Goal: Task Accomplishment & Management: Manage account settings

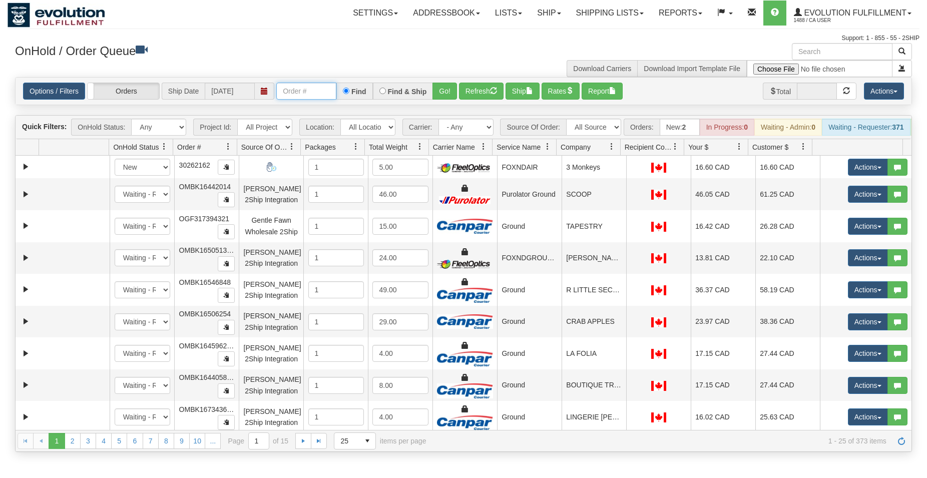
drag, startPoint x: 301, startPoint y: 87, endPoint x: 297, endPoint y: 98, distance: 11.3
click at [300, 89] on input "text" at bounding box center [306, 91] width 60 height 17
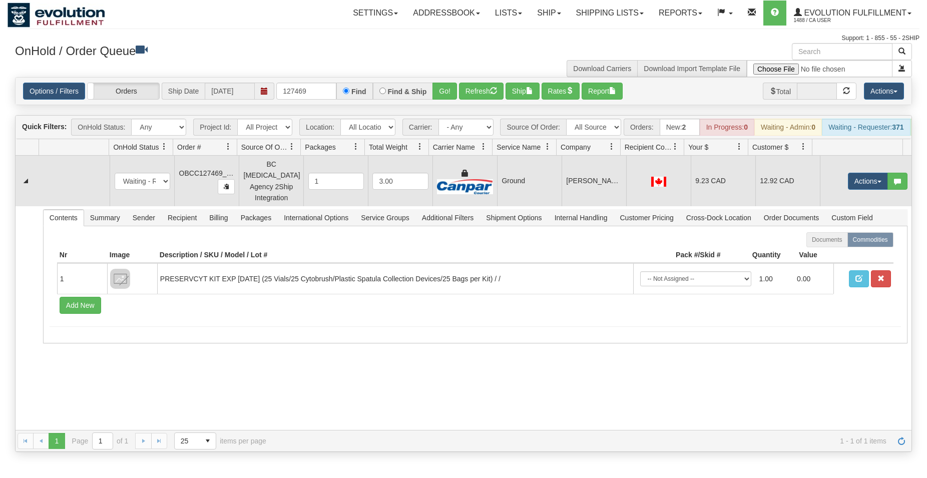
click at [572, 201] on td "[PERSON_NAME] CENTRE FOR NATURAL [GEOGRAPHIC_DATA]" at bounding box center [594, 181] width 65 height 51
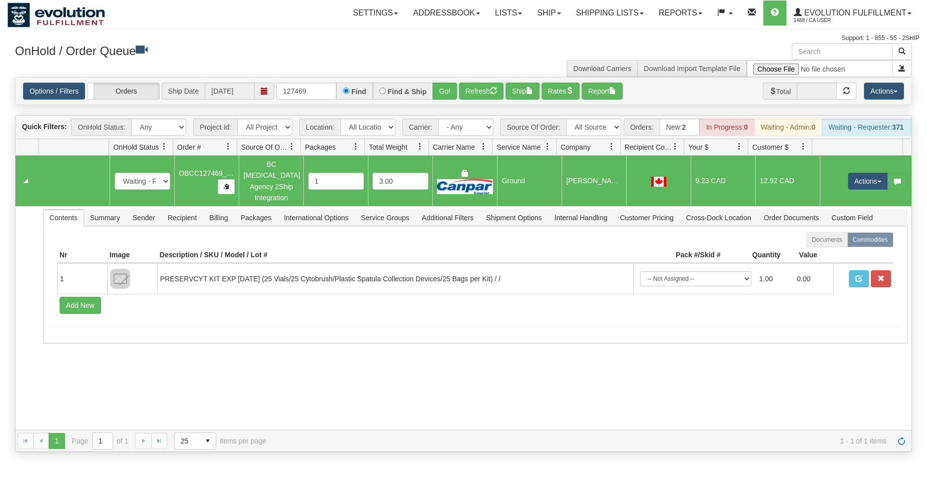
click at [531, 102] on div "Options / Filters Group Shipments Orders Ship Date [DATE] 127469 Find Find & Sh…" at bounding box center [464, 91] width 896 height 27
click at [531, 99] on button "Ship" at bounding box center [523, 91] width 34 height 17
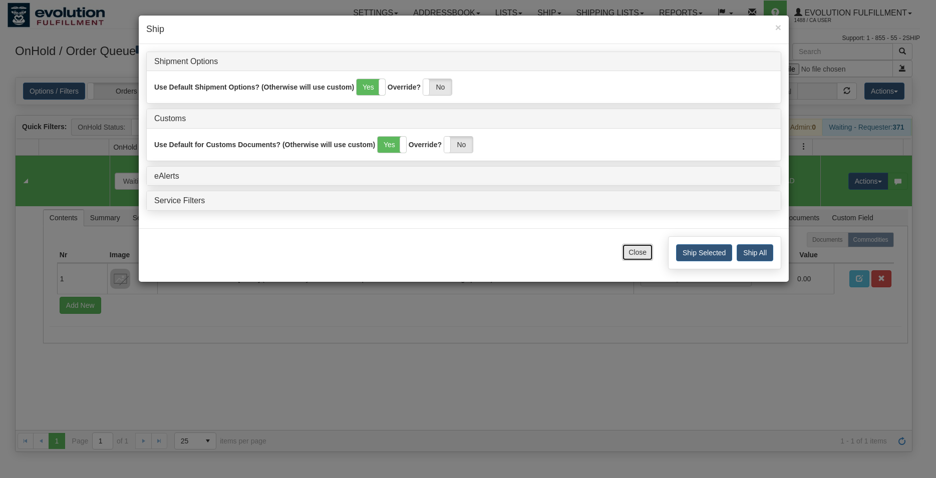
click at [634, 248] on button "Close" at bounding box center [637, 252] width 31 height 17
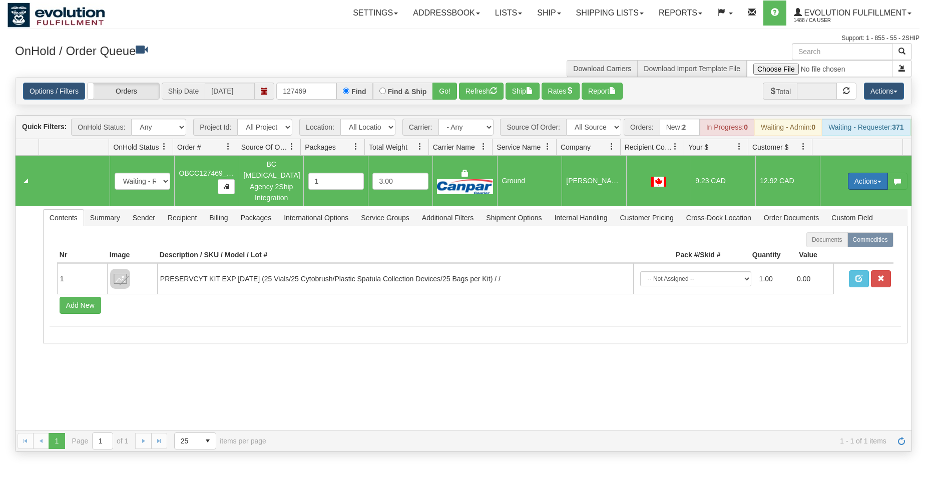
click at [849, 189] on button "Actions" at bounding box center [868, 181] width 40 height 17
click at [830, 225] on span "Rate All Services" at bounding box center [848, 226] width 60 height 8
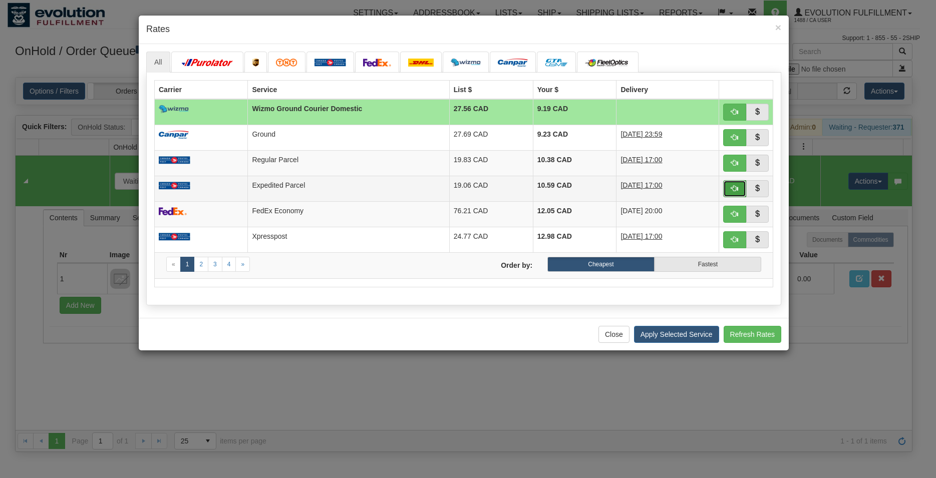
click at [728, 192] on button "button" at bounding box center [734, 188] width 23 height 17
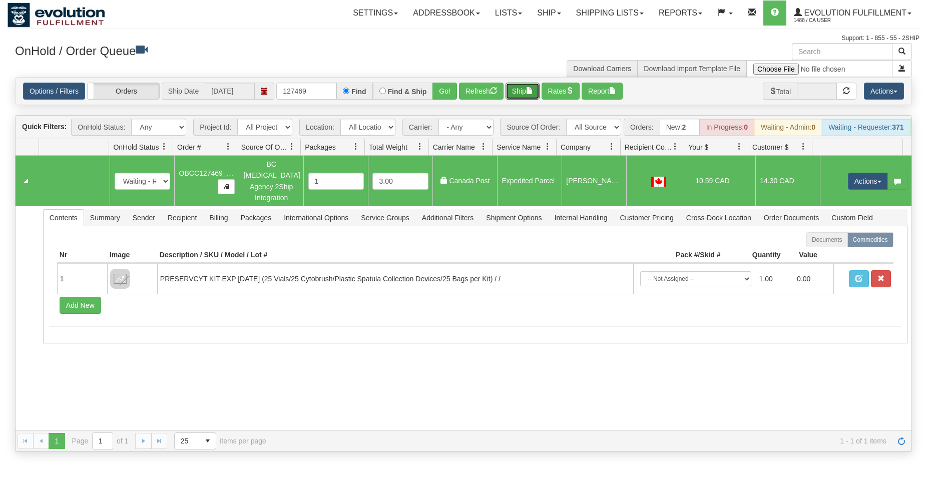
click at [511, 90] on button "Ship" at bounding box center [523, 91] width 34 height 17
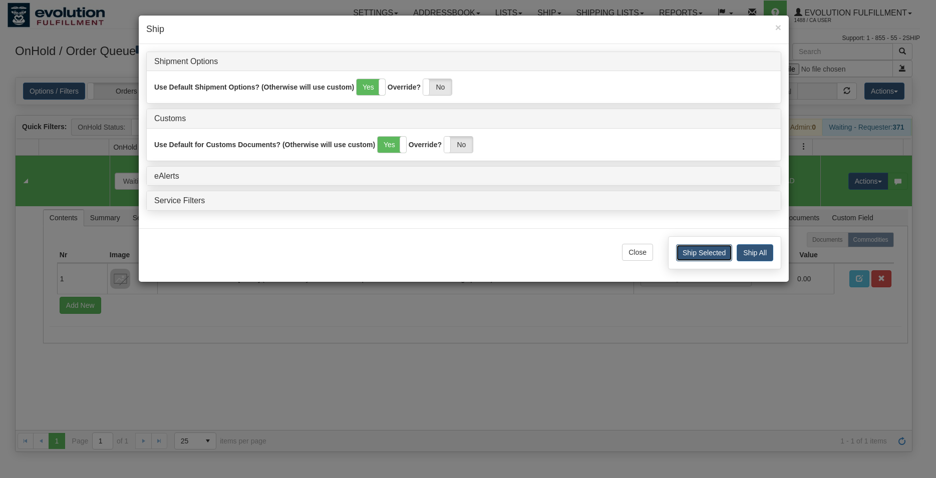
click at [687, 256] on button "Ship Selected" at bounding box center [704, 252] width 56 height 17
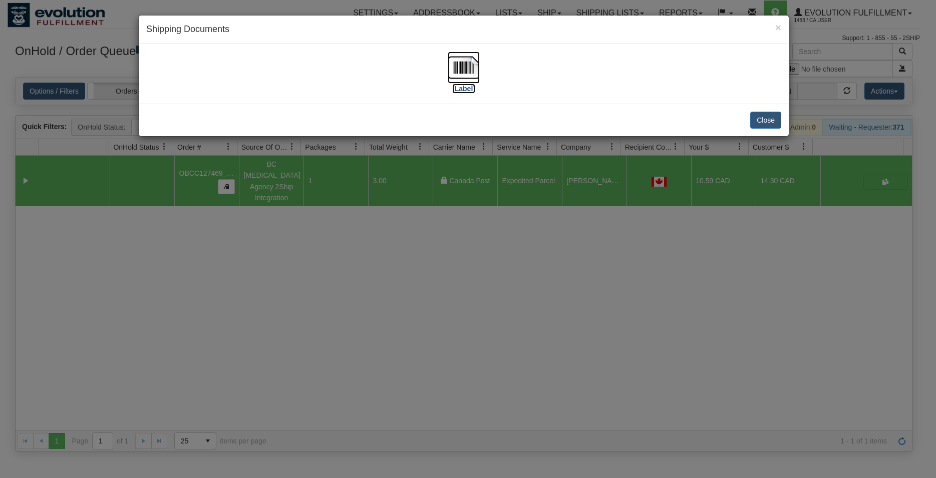
click at [472, 77] on img at bounding box center [464, 68] width 32 height 32
click at [753, 131] on div "Close" at bounding box center [464, 120] width 650 height 33
click at [754, 127] on button "Close" at bounding box center [765, 120] width 31 height 17
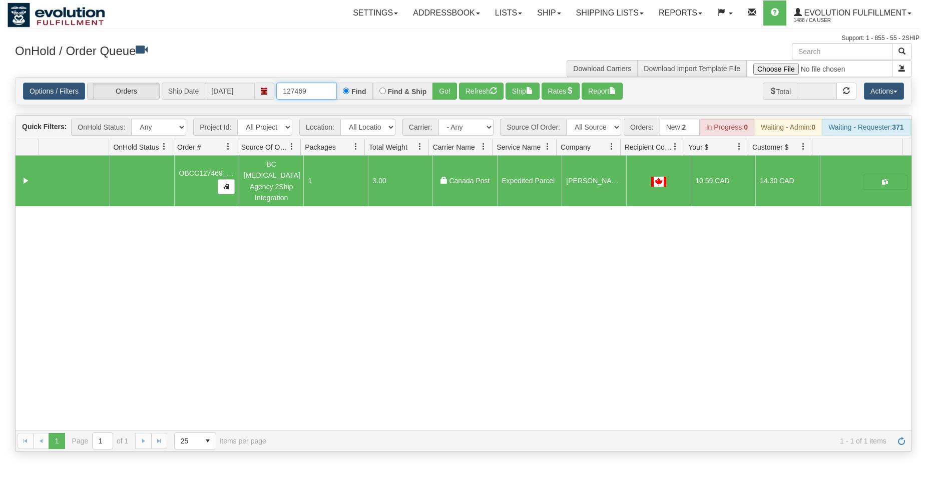
drag, startPoint x: 302, startPoint y: 93, endPoint x: 92, endPoint y: 96, distance: 210.3
click at [276, 99] on input "127469" at bounding box center [306, 91] width 60 height 17
type input "127467"
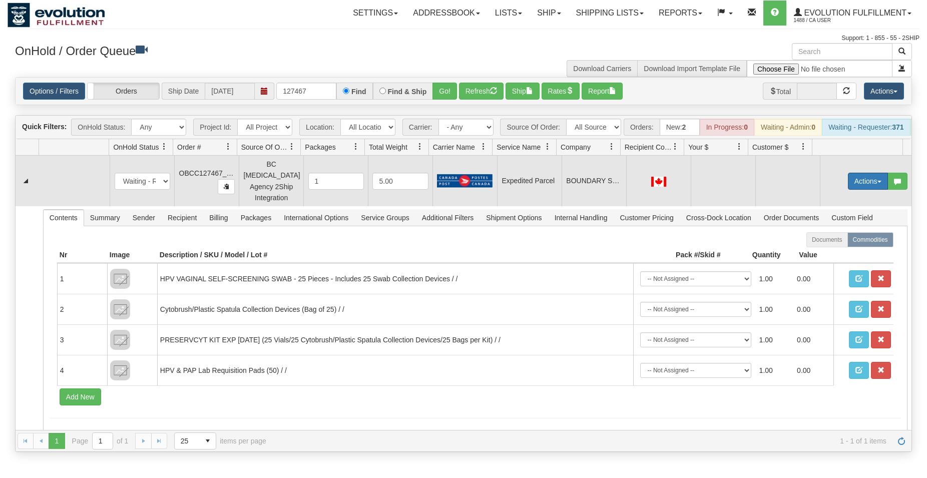
click at [878, 183] on span "button" at bounding box center [880, 182] width 4 height 2
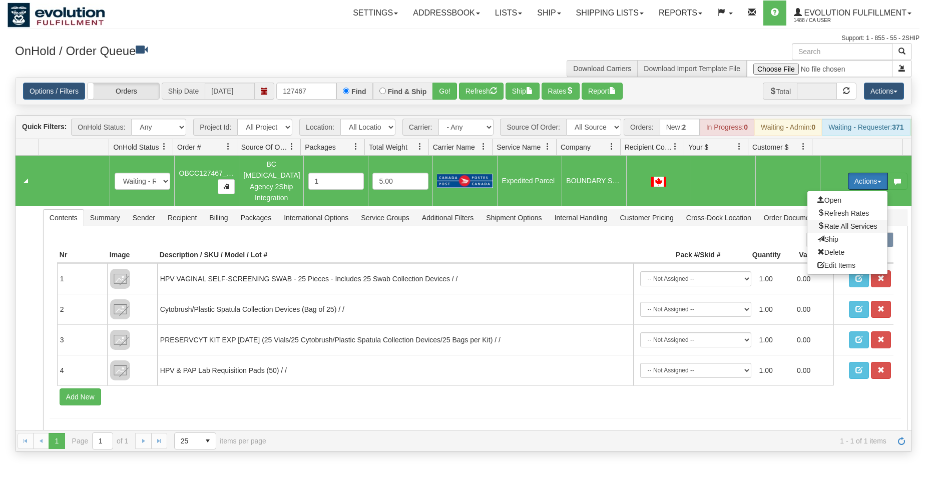
click at [853, 226] on span "Rate All Services" at bounding box center [848, 226] width 60 height 8
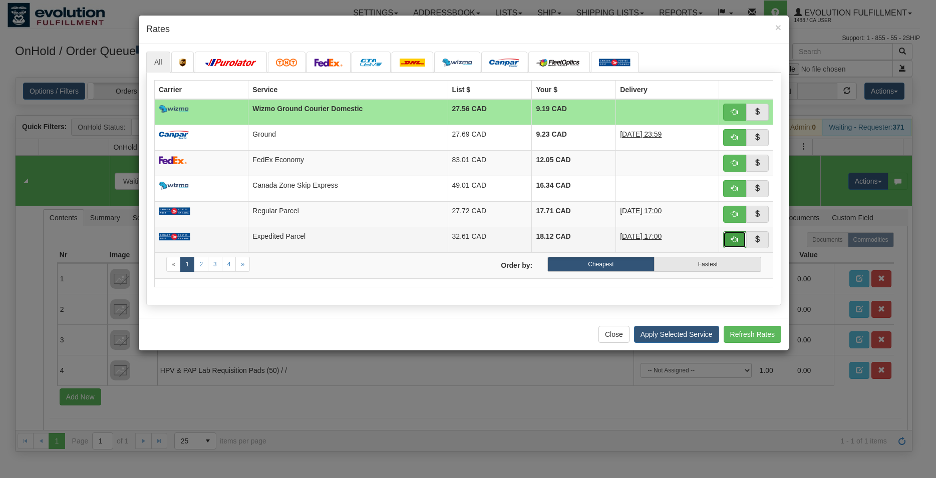
click at [729, 248] on button "button" at bounding box center [734, 239] width 23 height 17
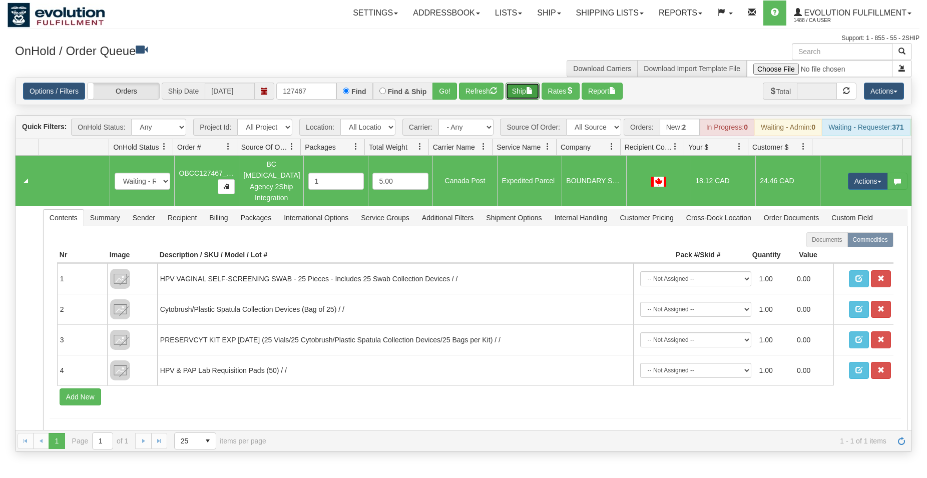
click at [514, 91] on button "Ship" at bounding box center [523, 91] width 34 height 17
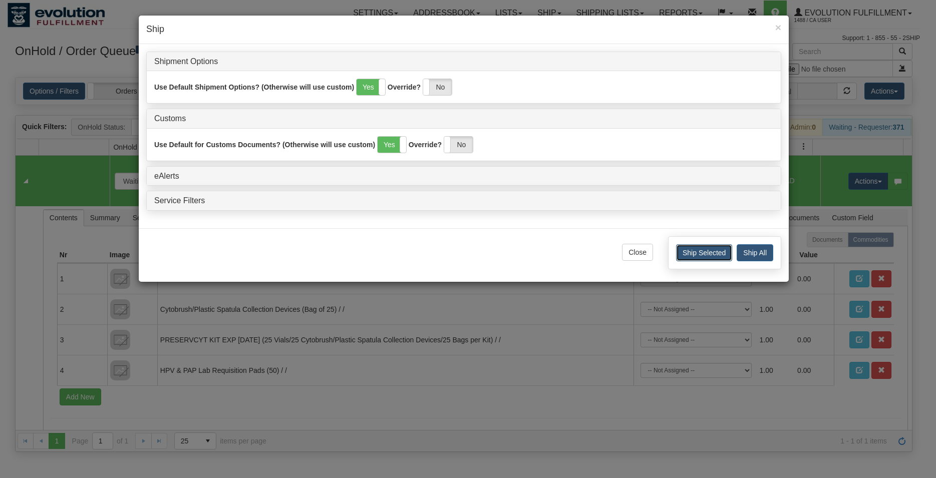
click at [722, 260] on button "Ship Selected" at bounding box center [704, 252] width 56 height 17
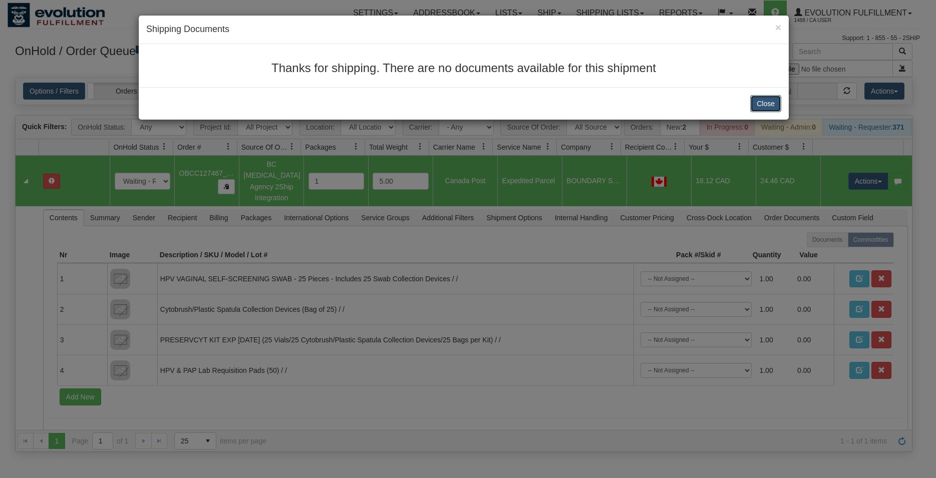
click at [767, 112] on button "Close" at bounding box center [765, 103] width 31 height 17
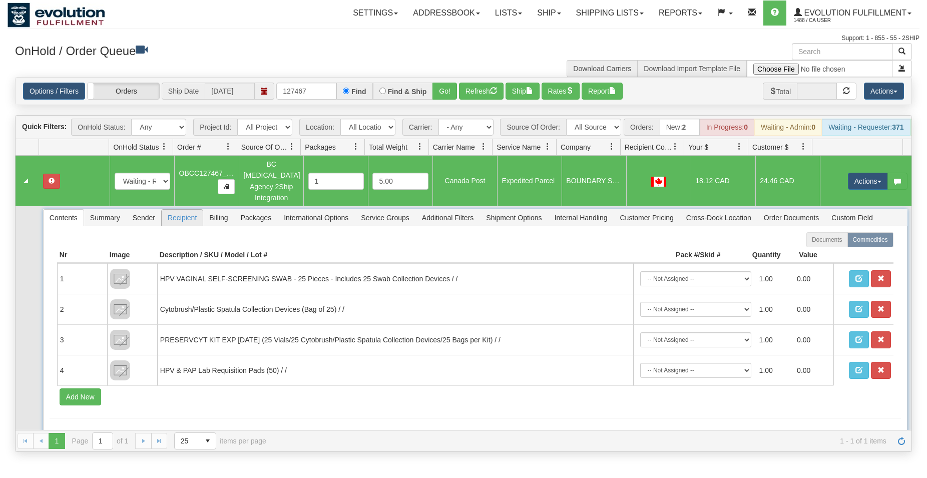
click at [186, 222] on span "Recipient" at bounding box center [182, 218] width 41 height 16
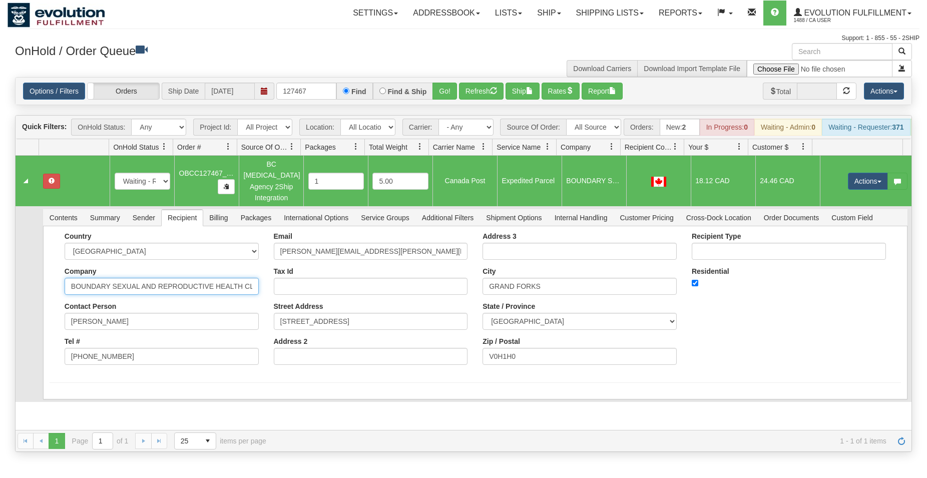
scroll to position [0, 19]
drag, startPoint x: 215, startPoint y: 286, endPoint x: 290, endPoint y: 290, distance: 75.2
click at [259, 290] on input "BOUNDARY SEXUAL AND REPRODUCTIVE HEALTH CLINIC" at bounding box center [162, 286] width 194 height 17
click at [252, 285] on input "BOUNDARY SEXUAL AND REPRODUCTIVE HEALTH CLINIC" at bounding box center [162, 286] width 194 height 17
drag, startPoint x: 252, startPoint y: 286, endPoint x: 4, endPoint y: 279, distance: 248.0
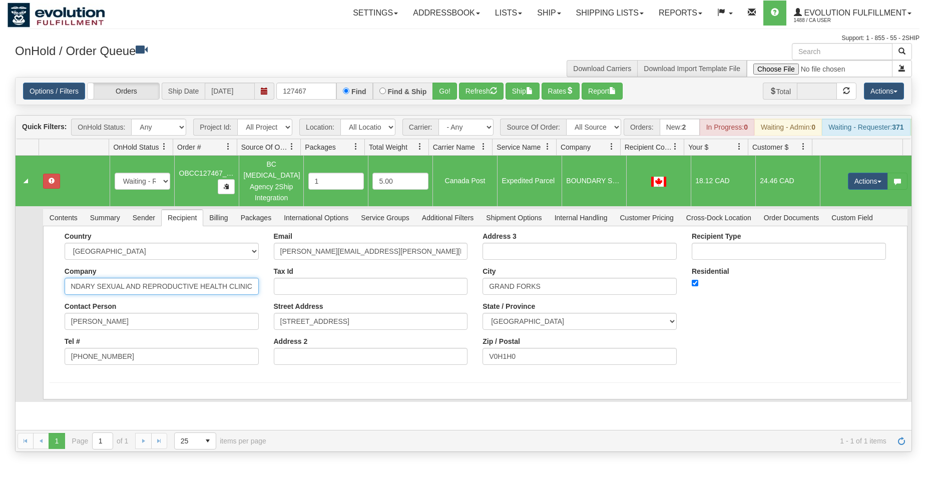
click at [43, 279] on div "Country [GEOGRAPHIC_DATA] [GEOGRAPHIC_DATA] [GEOGRAPHIC_DATA] [GEOGRAPHIC_DATA]…" at bounding box center [475, 312] width 865 height 173
type input "B"
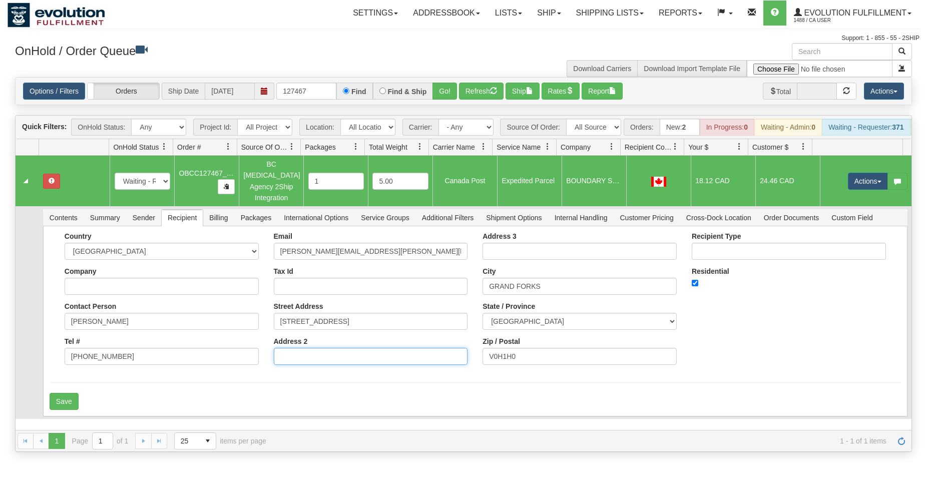
click at [306, 362] on input "Address 2" at bounding box center [371, 356] width 194 height 17
paste input "NDARY SEXUAL AND REPRODUCTIVE HEALTH CLINIC"
drag, startPoint x: 330, startPoint y: 353, endPoint x: 480, endPoint y: 360, distance: 149.9
click at [468, 360] on input "BOU NDARY SEXUAL AND REPRODUCTIVE HEALTH CLINIC" at bounding box center [371, 356] width 194 height 17
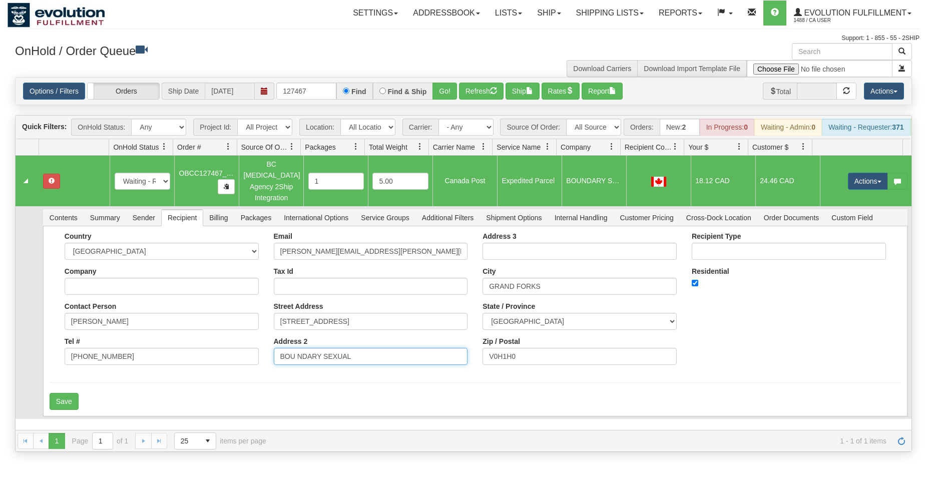
scroll to position [0, 0]
type input "BOU NDARY SEXUAL"
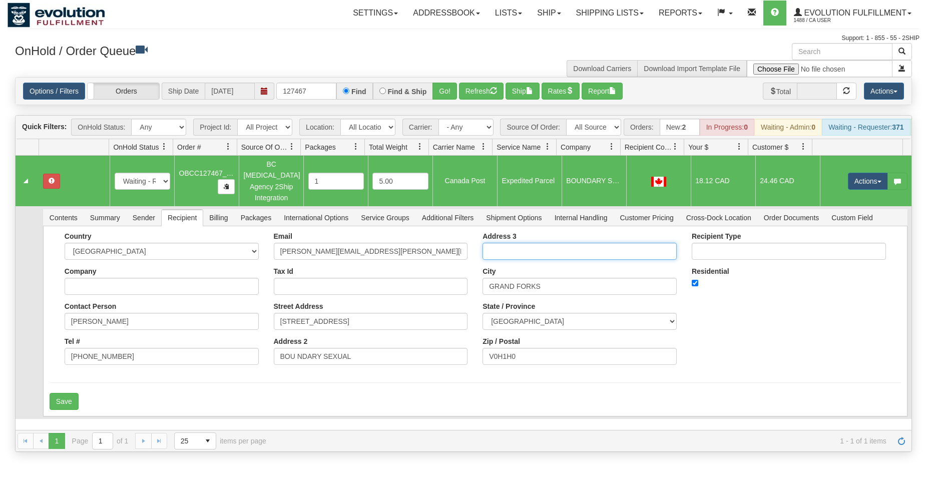
click at [505, 243] on input "Address 3" at bounding box center [580, 251] width 194 height 17
paste input "AND REPRODUCTIVE HEALTH CLINIC"
type input "AND REPRODUCTIVE HEALTH CLINIC"
click at [75, 395] on button "Save" at bounding box center [64, 401] width 29 height 17
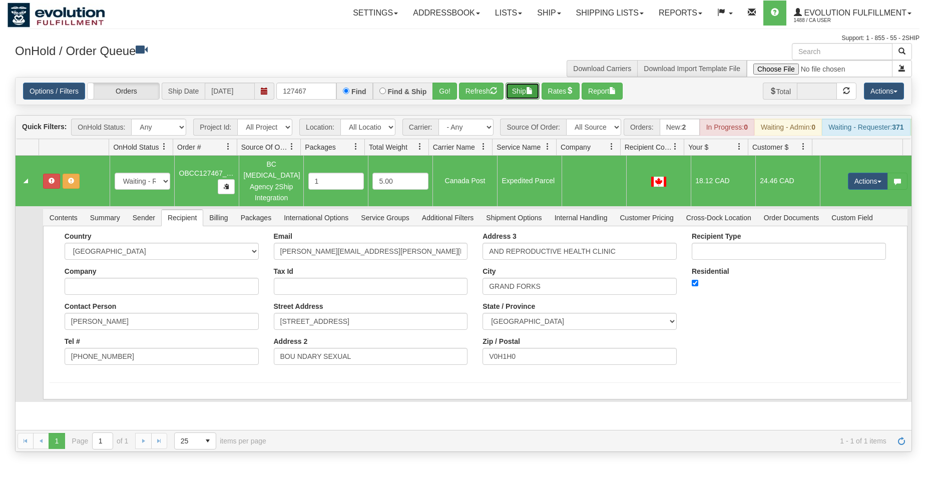
click at [514, 87] on button "Ship" at bounding box center [523, 91] width 34 height 17
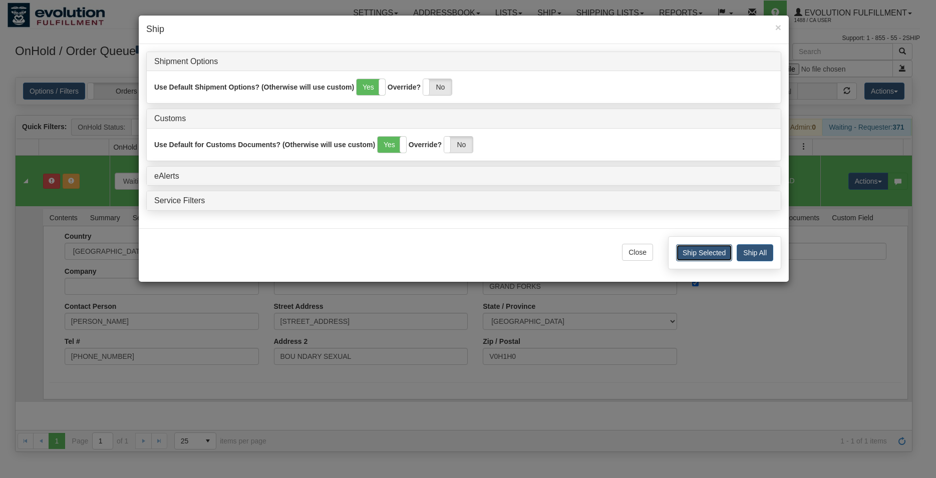
click at [688, 252] on button "Ship Selected" at bounding box center [704, 252] width 56 height 17
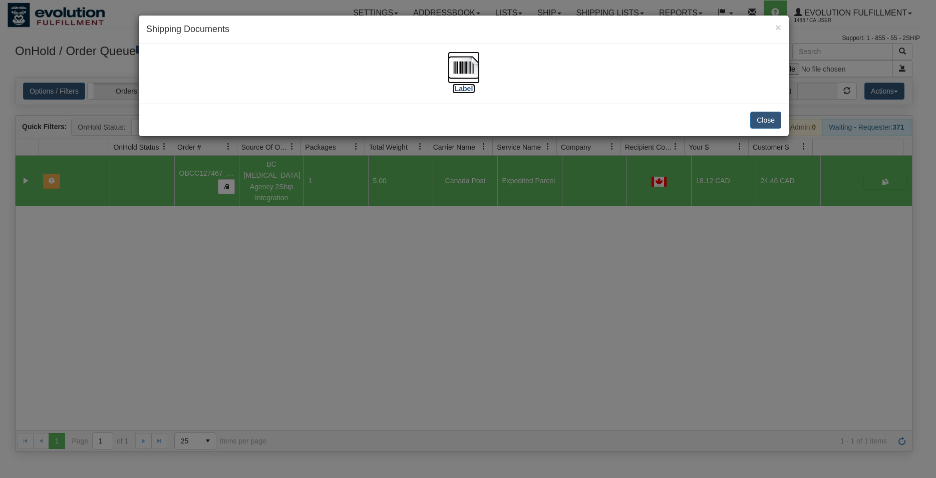
click at [472, 69] on img at bounding box center [464, 68] width 32 height 32
click at [769, 123] on button "Close" at bounding box center [765, 120] width 31 height 17
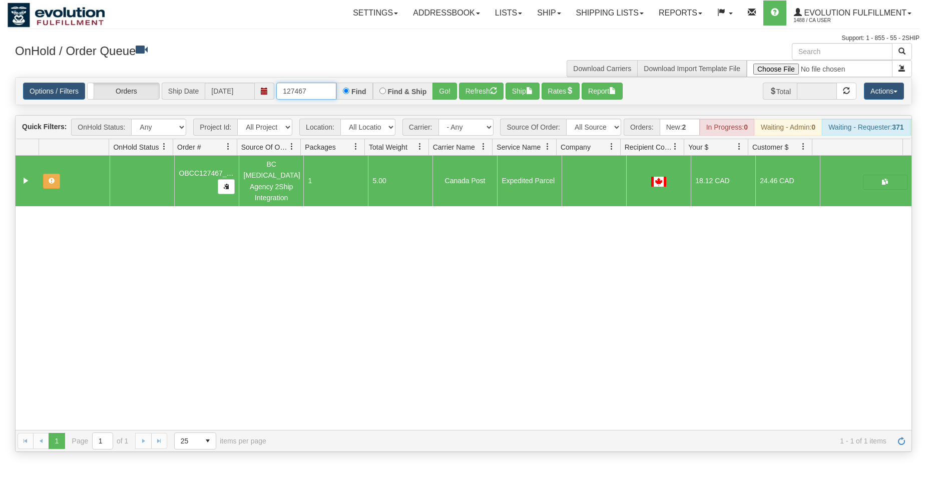
drag, startPoint x: 302, startPoint y: 95, endPoint x: 319, endPoint y: 94, distance: 17.0
click at [319, 94] on input "127467" at bounding box center [306, 91] width 60 height 17
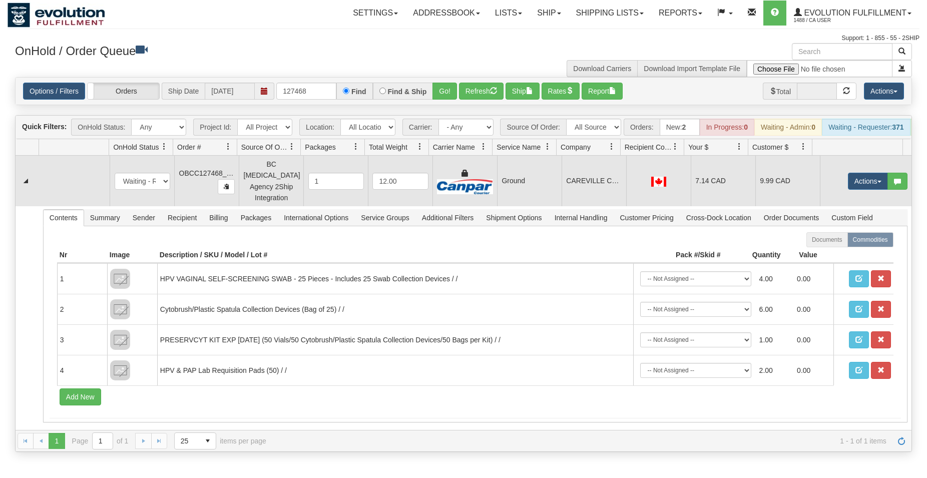
click at [562, 187] on td "CAREVILLE CLINIC FLEETWOOD" at bounding box center [594, 181] width 65 height 51
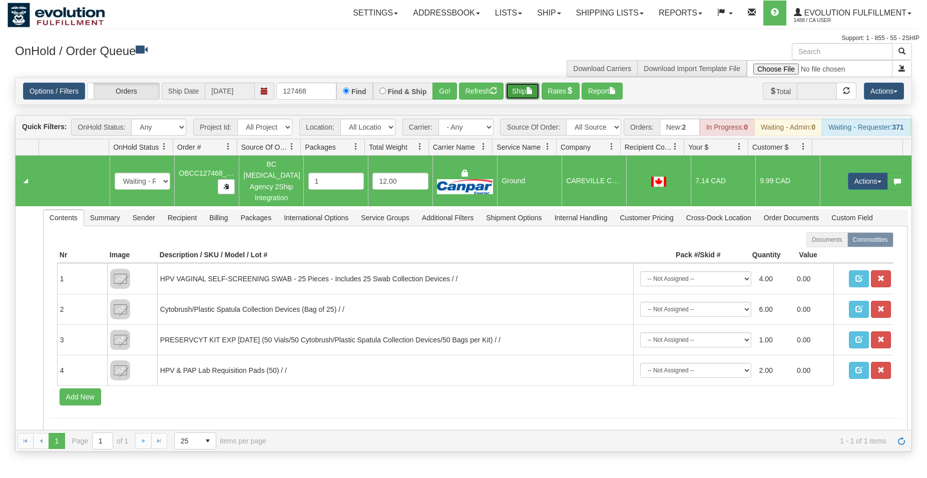
click at [513, 87] on button "Ship" at bounding box center [523, 91] width 34 height 17
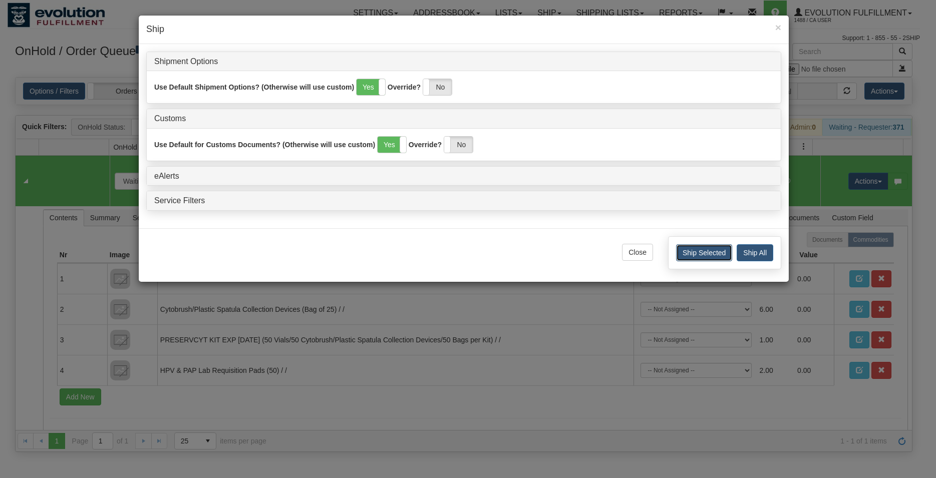
click at [695, 251] on button "Ship Selected" at bounding box center [704, 252] width 56 height 17
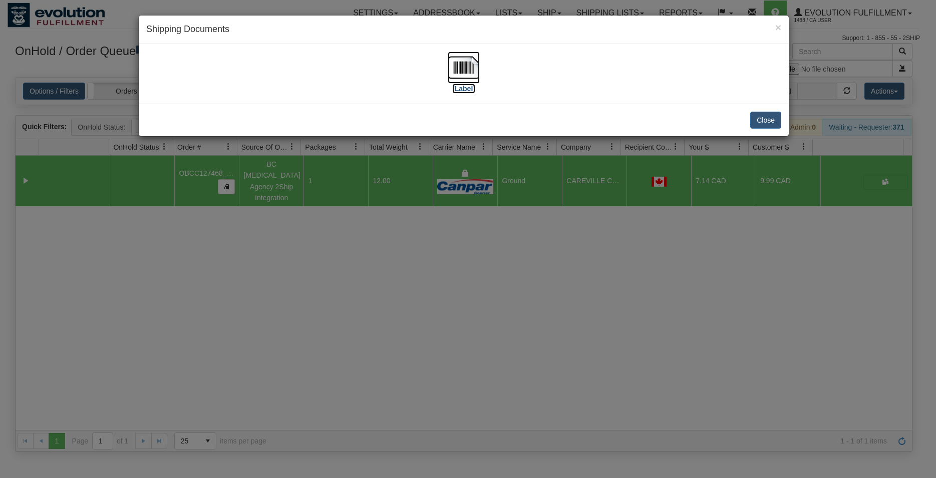
click at [464, 65] on img at bounding box center [464, 68] width 32 height 32
click at [776, 120] on button "Close" at bounding box center [765, 120] width 31 height 17
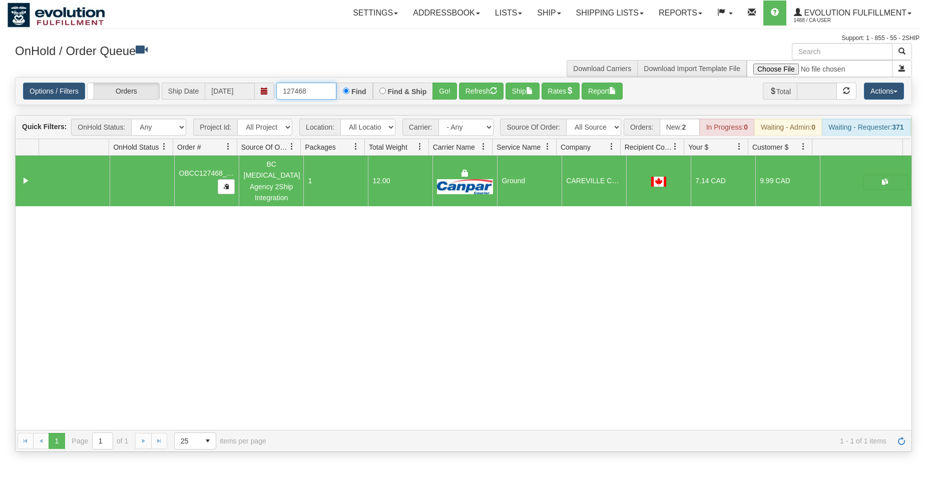
drag, startPoint x: 302, startPoint y: 91, endPoint x: 308, endPoint y: 91, distance: 6.5
click at [308, 91] on input "127468" at bounding box center [306, 91] width 60 height 17
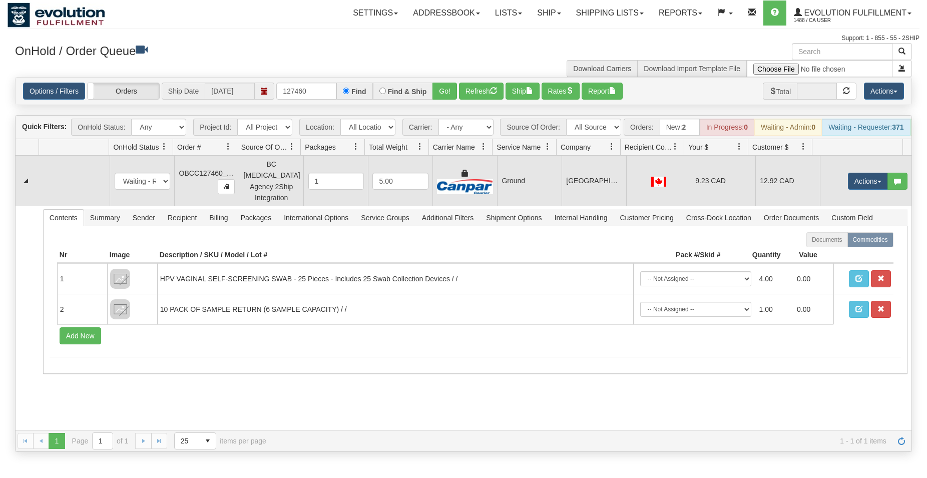
click at [664, 192] on td at bounding box center [658, 181] width 65 height 51
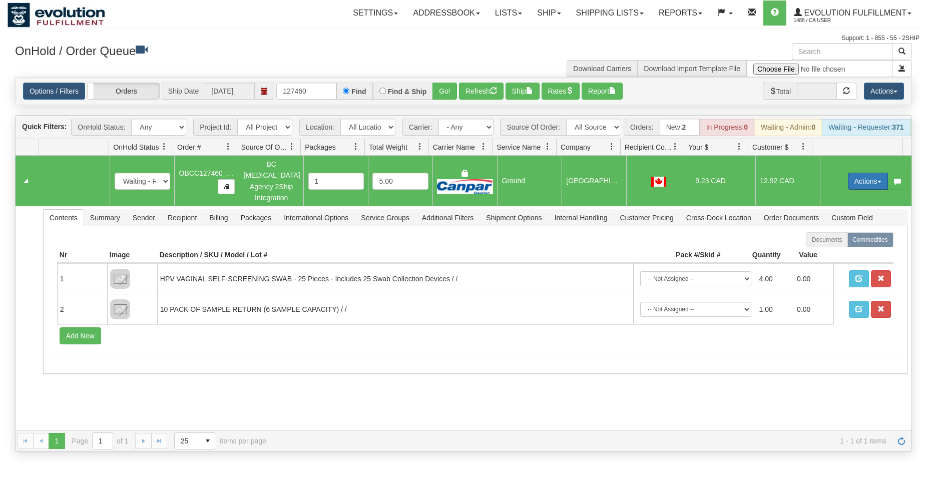
click at [868, 181] on button "Actions" at bounding box center [868, 181] width 40 height 17
click at [850, 229] on span "Rate All Services" at bounding box center [848, 226] width 60 height 8
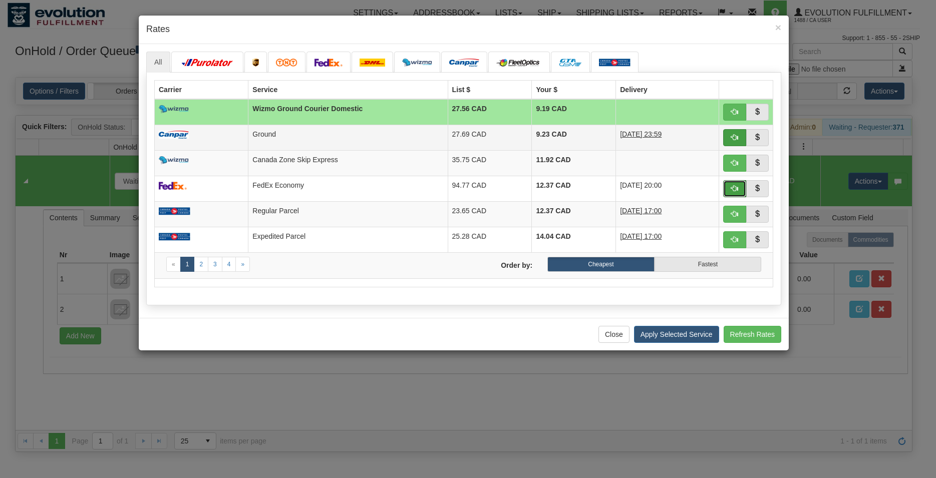
drag, startPoint x: 737, startPoint y: 192, endPoint x: 731, endPoint y: 134, distance: 57.9
click at [731, 134] on tbody "Wizmo Ground Courier Domestic 27.56 CAD 9.19 CAD Carrier Wizmo" at bounding box center [464, 189] width 618 height 180
click at [730, 137] on button "button" at bounding box center [734, 137] width 23 height 17
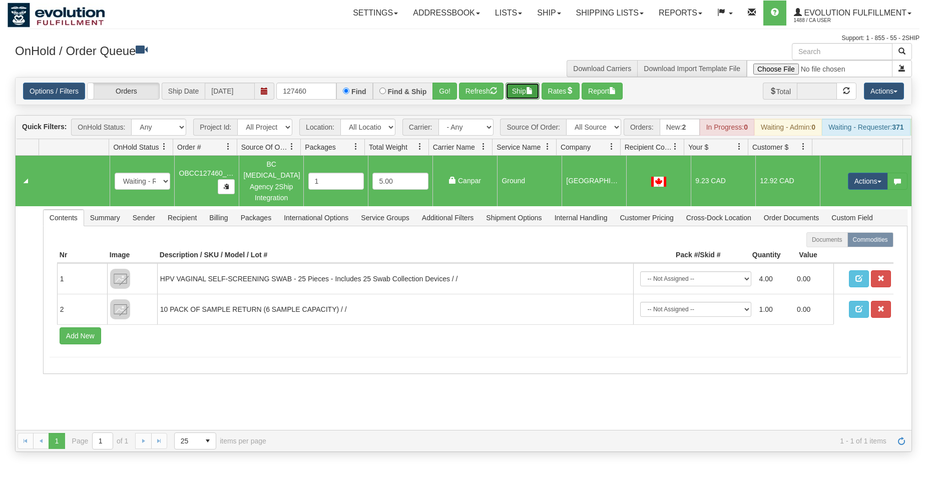
click at [512, 87] on button "Ship" at bounding box center [523, 91] width 34 height 17
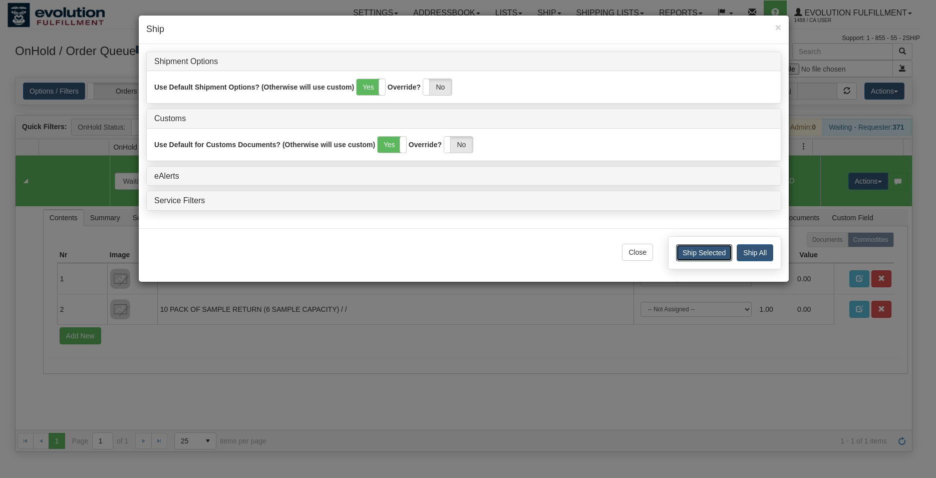
drag, startPoint x: 694, startPoint y: 248, endPoint x: 284, endPoint y: 275, distance: 411.0
click at [693, 248] on button "Ship Selected" at bounding box center [704, 252] width 56 height 17
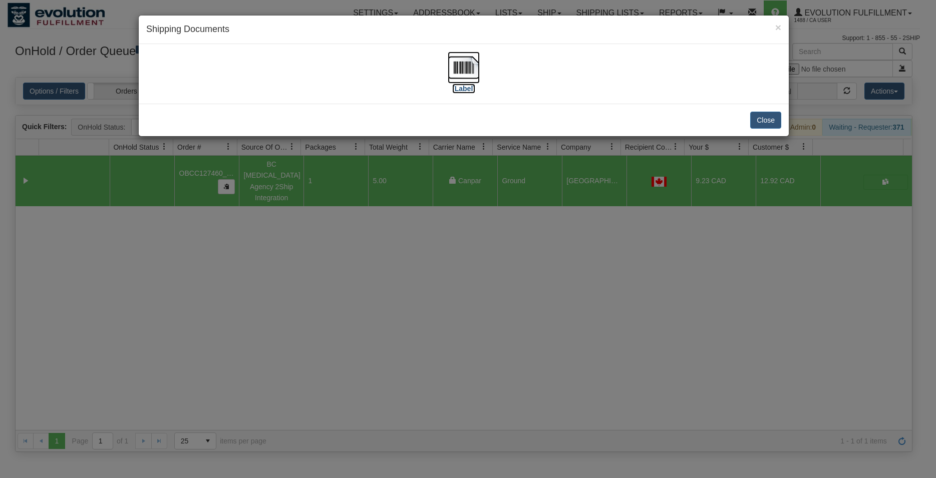
click at [458, 75] on img at bounding box center [464, 68] width 32 height 32
click at [777, 124] on button "Close" at bounding box center [765, 120] width 31 height 17
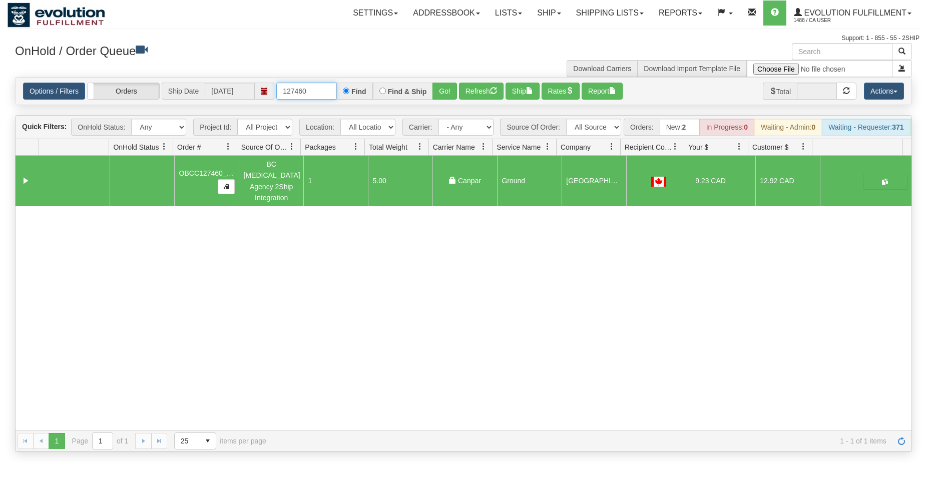
drag, startPoint x: 302, startPoint y: 92, endPoint x: 315, endPoint y: 94, distance: 13.2
click at [315, 94] on input "127460" at bounding box center [306, 91] width 60 height 17
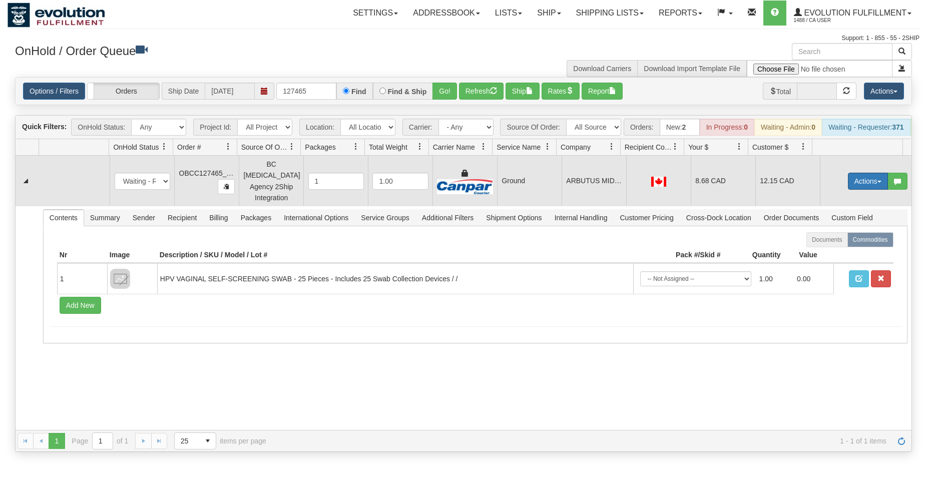
click at [853, 187] on button "Actions" at bounding box center [868, 181] width 40 height 17
click at [839, 227] on span "Rate All Services" at bounding box center [848, 226] width 60 height 8
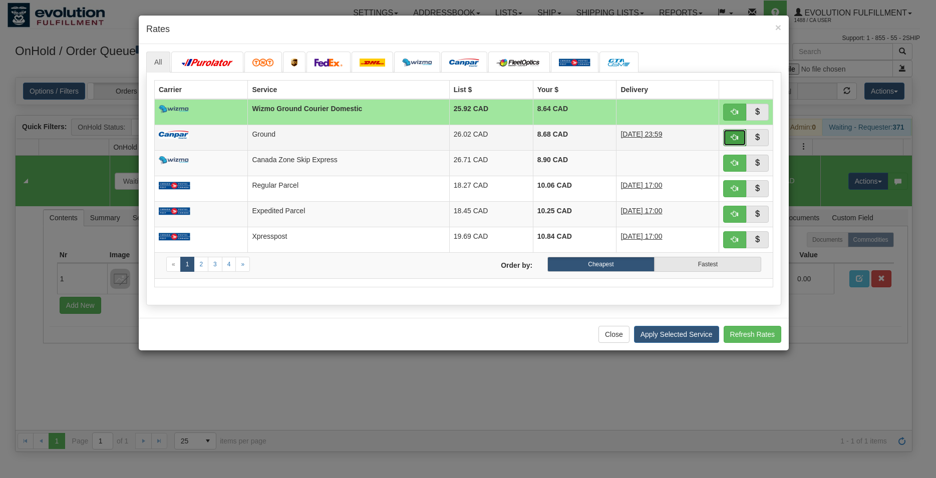
click at [735, 143] on button "button" at bounding box center [734, 137] width 23 height 17
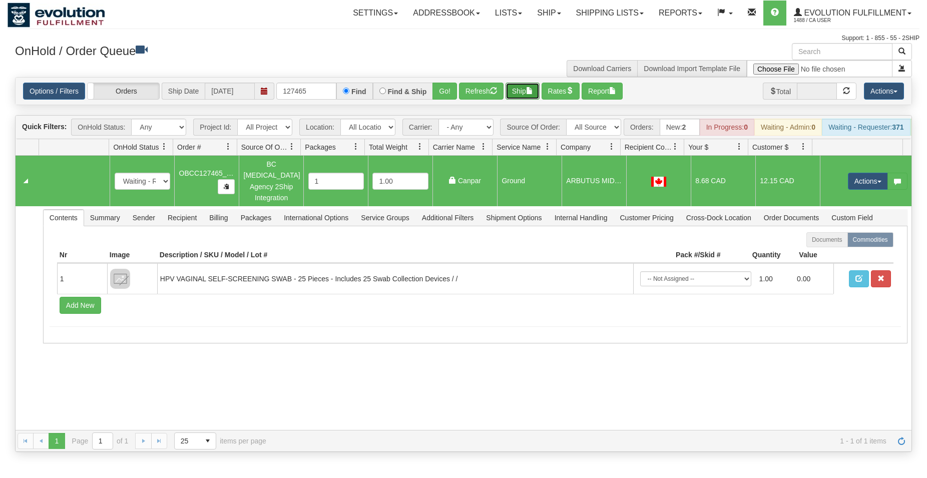
click at [523, 91] on button "Ship" at bounding box center [523, 91] width 34 height 17
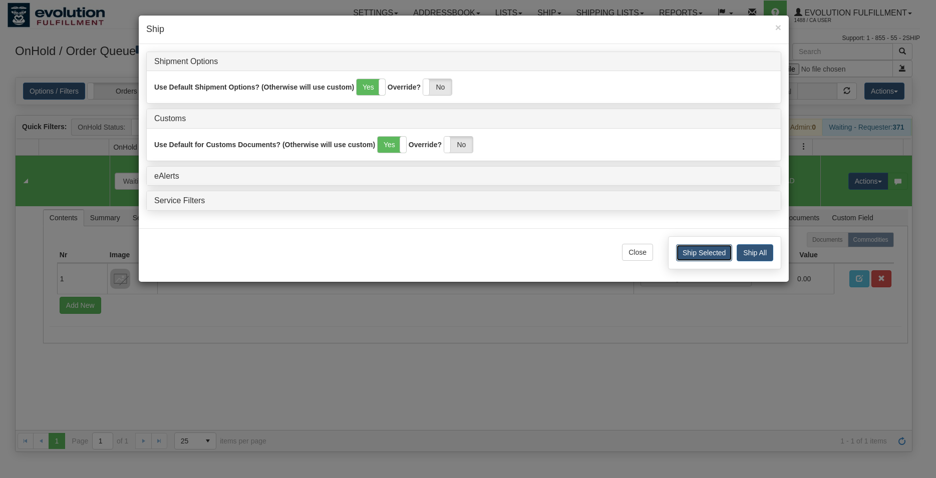
click at [692, 258] on button "Ship Selected" at bounding box center [704, 252] width 56 height 17
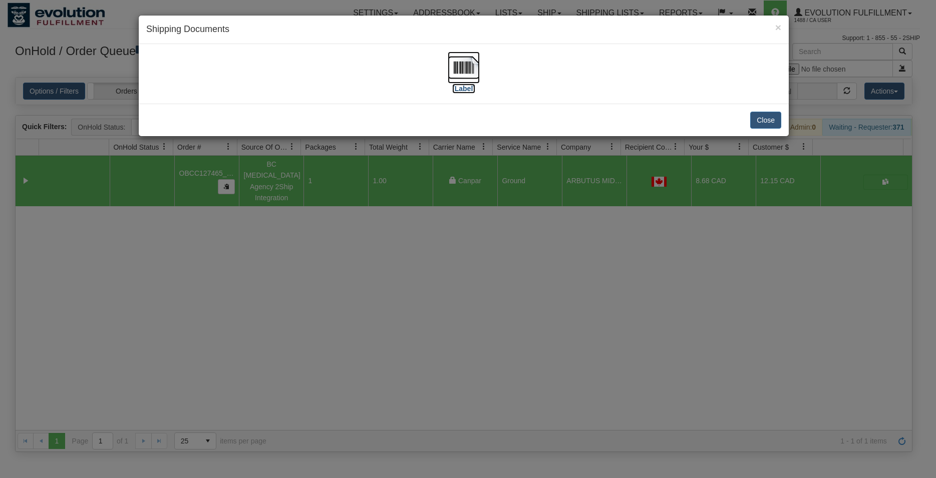
click at [472, 75] on img at bounding box center [464, 68] width 32 height 32
click at [765, 124] on button "Close" at bounding box center [765, 120] width 31 height 17
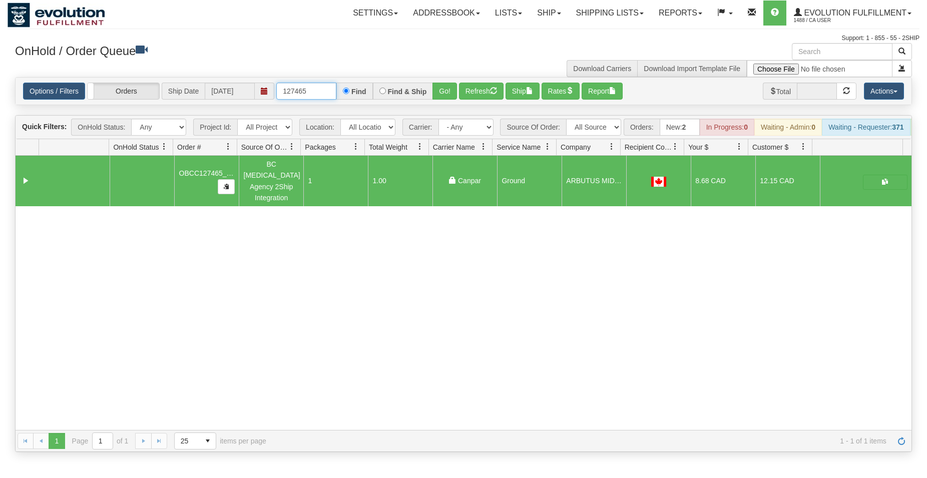
drag, startPoint x: 298, startPoint y: 88, endPoint x: 317, endPoint y: 92, distance: 18.9
click at [316, 91] on input "127465" at bounding box center [306, 91] width 60 height 17
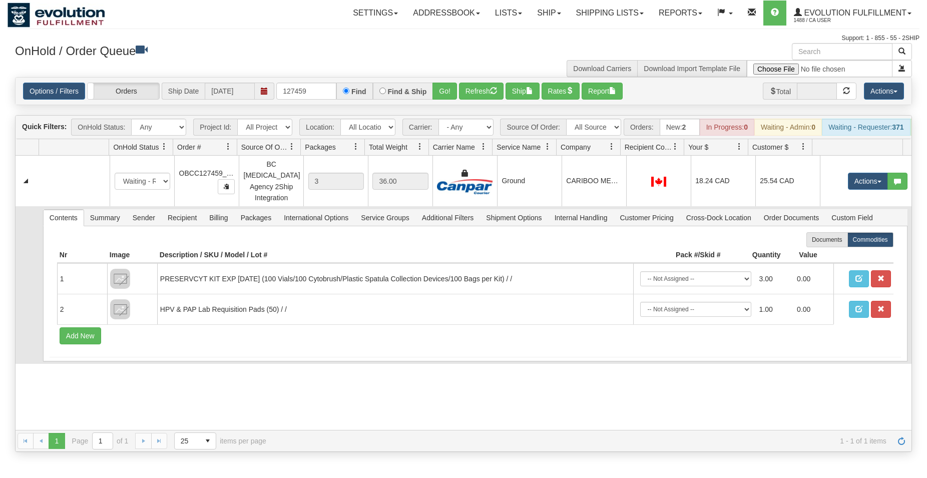
click at [517, 206] on td "Contents Summary Sender Recipient Billing Packages International Options Servic…" at bounding box center [475, 285] width 873 height 158
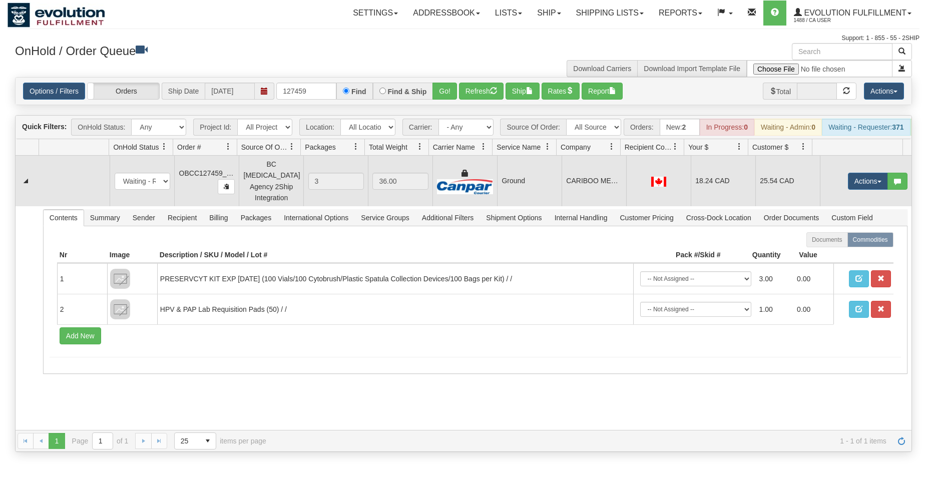
click at [522, 171] on td "Ground" at bounding box center [529, 181] width 65 height 51
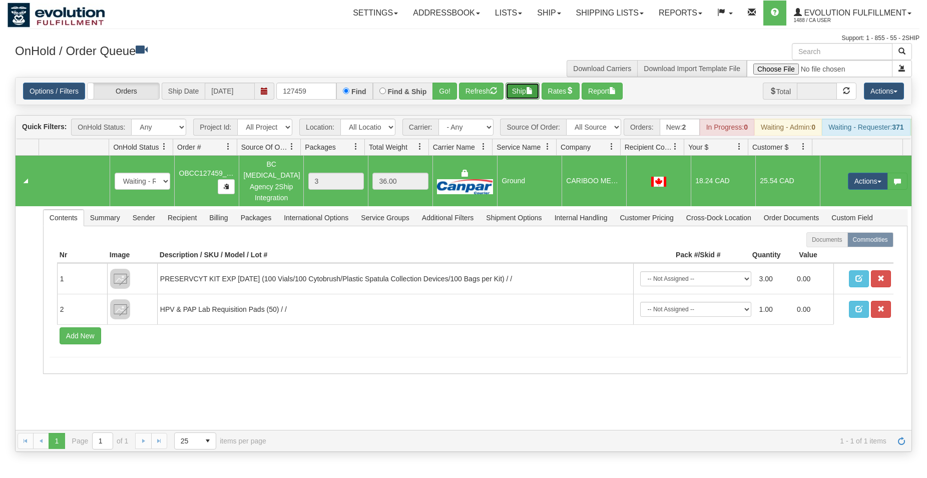
click at [521, 98] on button "Ship" at bounding box center [523, 91] width 34 height 17
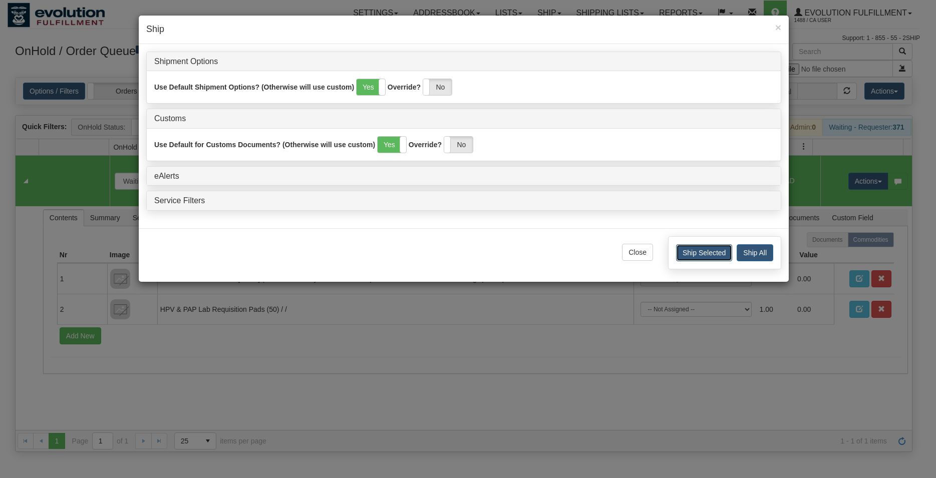
click at [699, 258] on button "Ship Selected" at bounding box center [704, 252] width 56 height 17
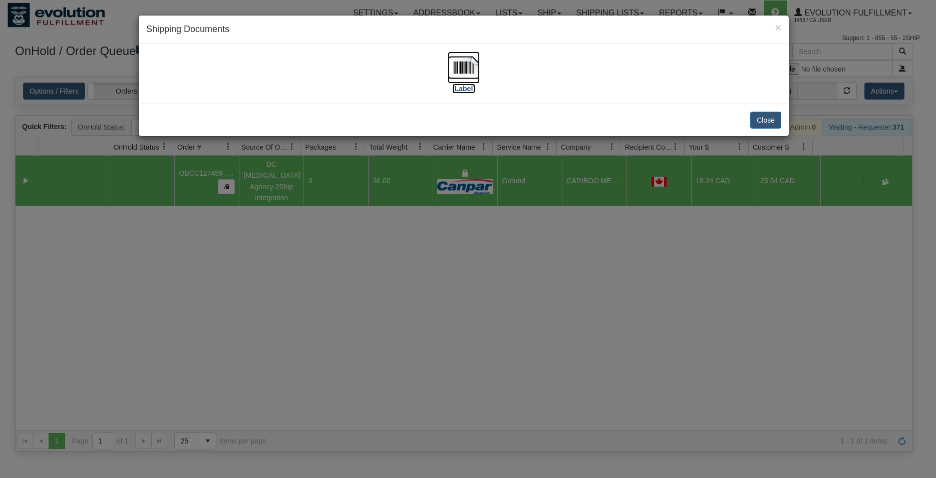
click at [468, 67] on img at bounding box center [464, 68] width 32 height 32
click at [764, 127] on button "Close" at bounding box center [765, 120] width 31 height 17
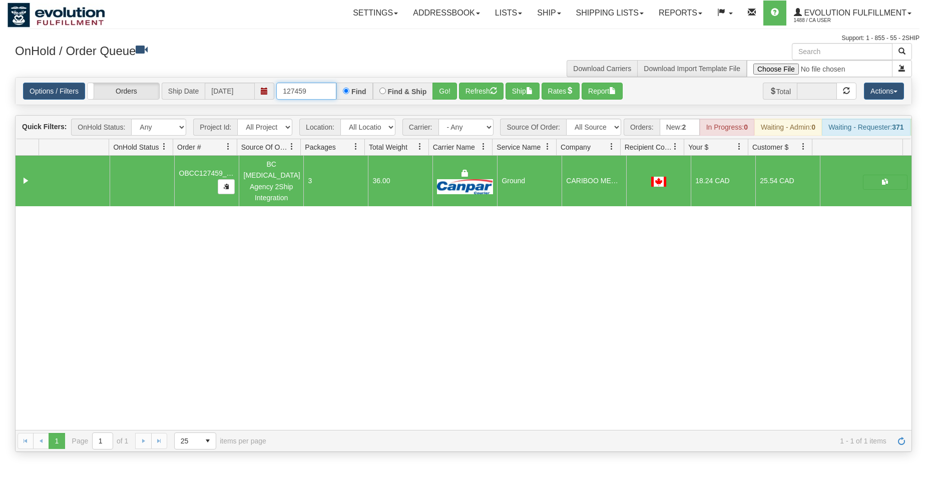
drag, startPoint x: 297, startPoint y: 90, endPoint x: 316, endPoint y: 86, distance: 19.3
click at [316, 86] on input "127459" at bounding box center [306, 91] width 60 height 17
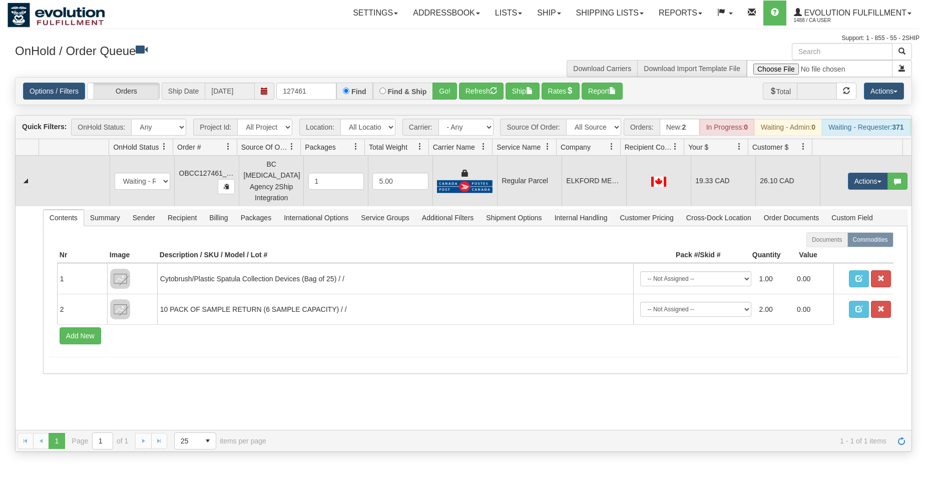
click at [620, 194] on td "ELKFORD MEDICAL CLINIC" at bounding box center [594, 181] width 65 height 51
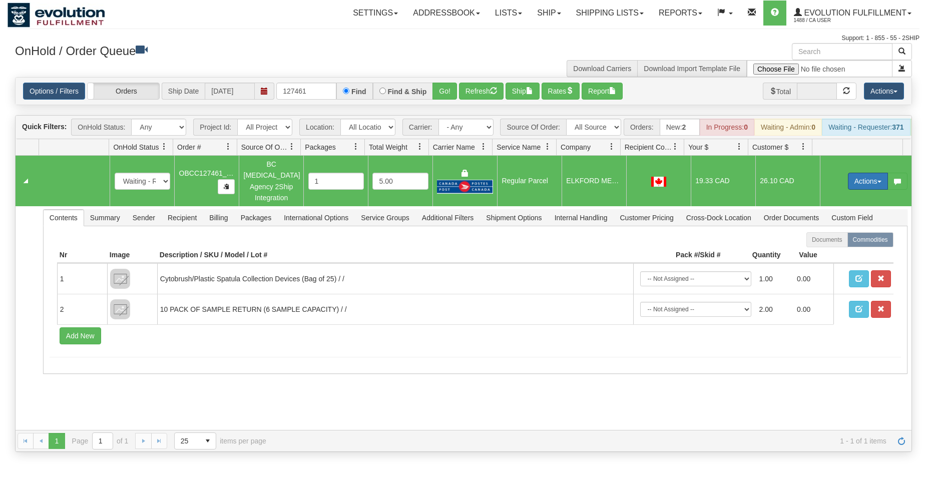
click at [853, 188] on button "Actions" at bounding box center [868, 181] width 40 height 17
click at [843, 225] on span "Rate All Services" at bounding box center [848, 226] width 60 height 8
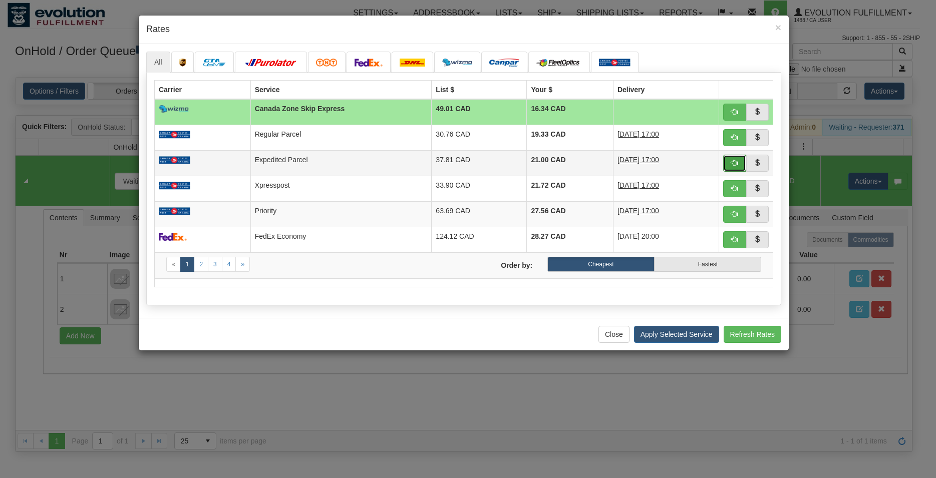
click at [732, 161] on span "button" at bounding box center [734, 162] width 7 height 7
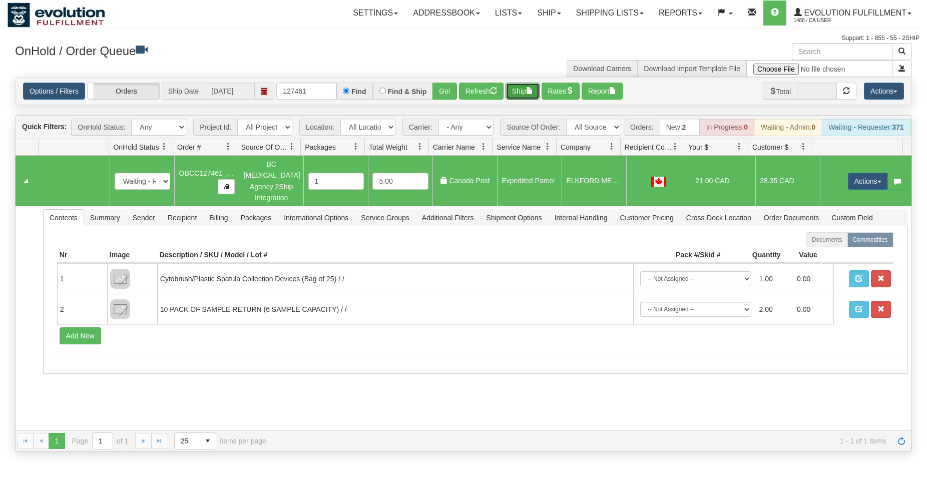
click at [533, 89] on span "button" at bounding box center [529, 90] width 7 height 7
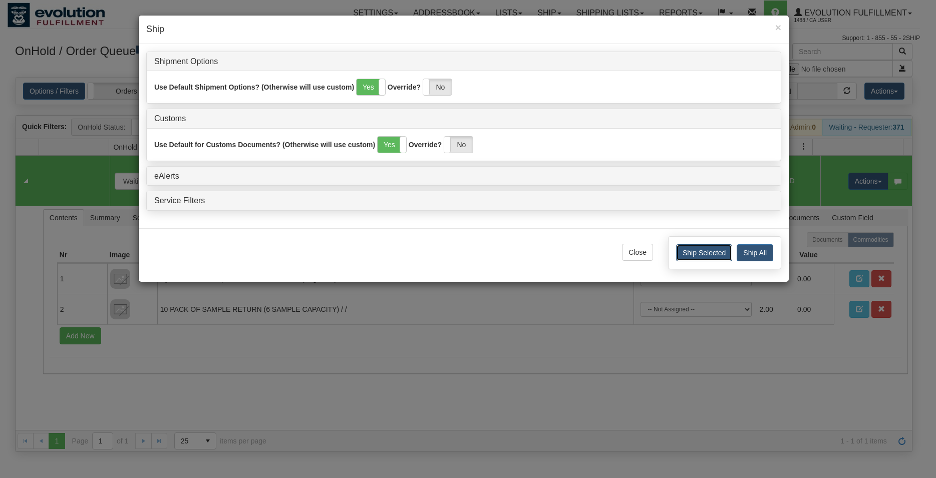
click at [693, 248] on button "Ship Selected" at bounding box center [704, 252] width 56 height 17
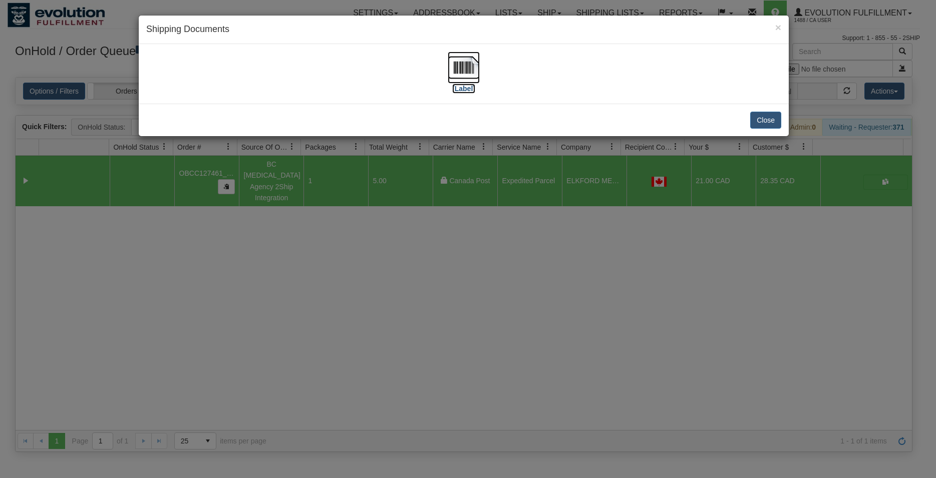
click at [462, 73] on img at bounding box center [464, 68] width 32 height 32
click at [778, 132] on div "Close" at bounding box center [464, 120] width 650 height 33
drag, startPoint x: 758, startPoint y: 118, endPoint x: 454, endPoint y: 105, distance: 304.2
click at [755, 121] on button "Close" at bounding box center [765, 120] width 31 height 17
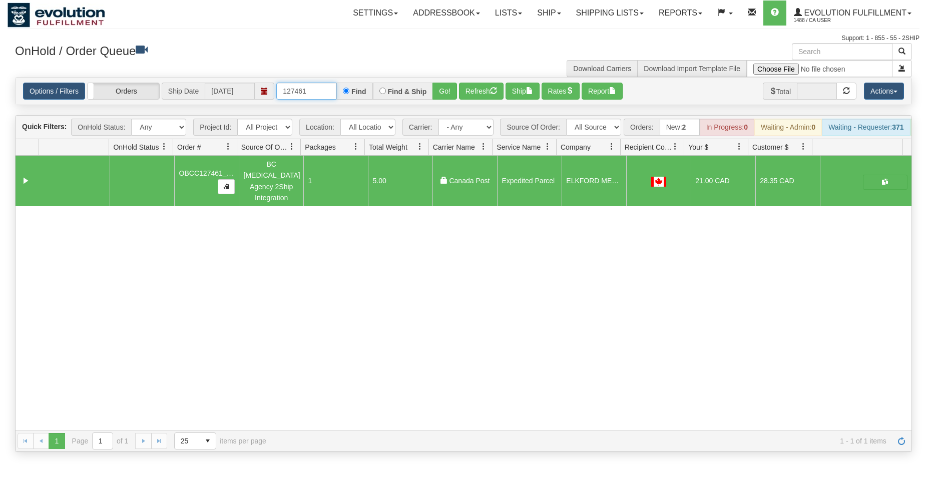
drag, startPoint x: 299, startPoint y: 90, endPoint x: 322, endPoint y: 92, distance: 22.7
click at [322, 92] on input "127461" at bounding box center [306, 91] width 60 height 17
type input "127462"
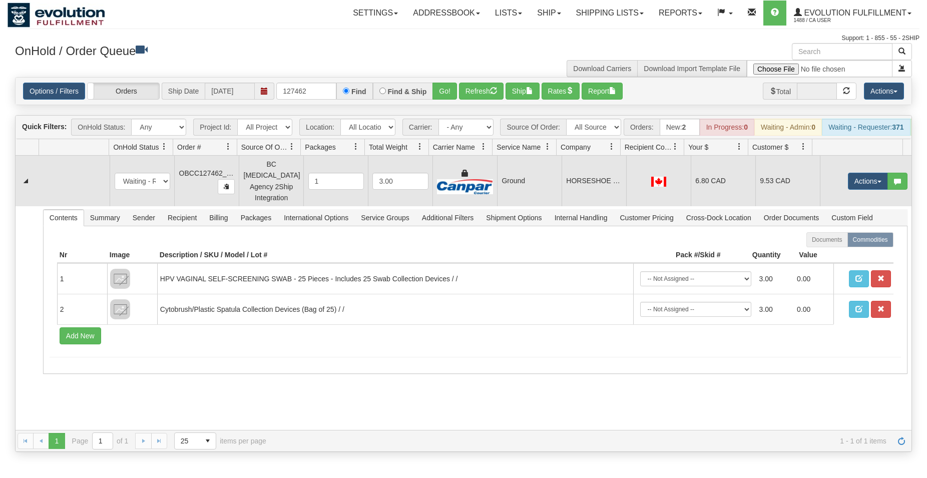
click at [604, 183] on td "HORSESHOE BAY FAMILY PRACTICE/ DOCS ON THE BAY" at bounding box center [594, 181] width 65 height 51
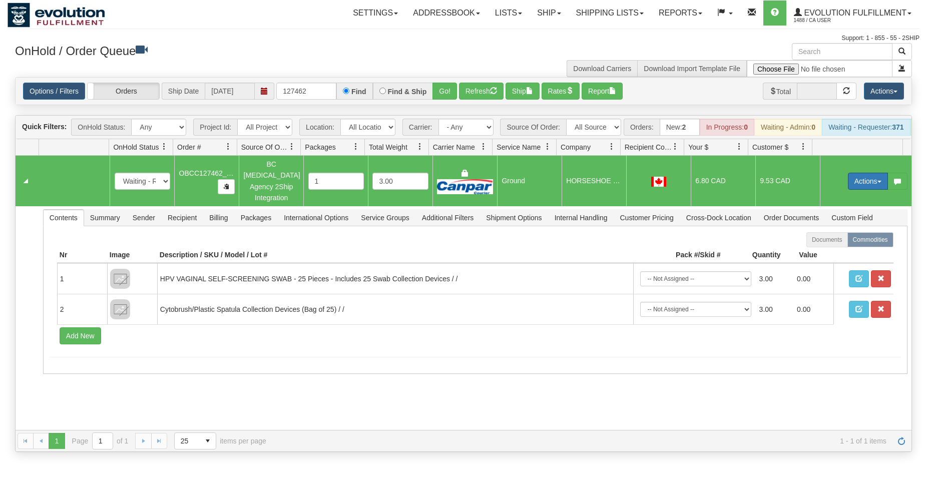
click at [863, 188] on button "Actions" at bounding box center [868, 181] width 40 height 17
click at [833, 226] on span "Rate All Services" at bounding box center [848, 226] width 60 height 8
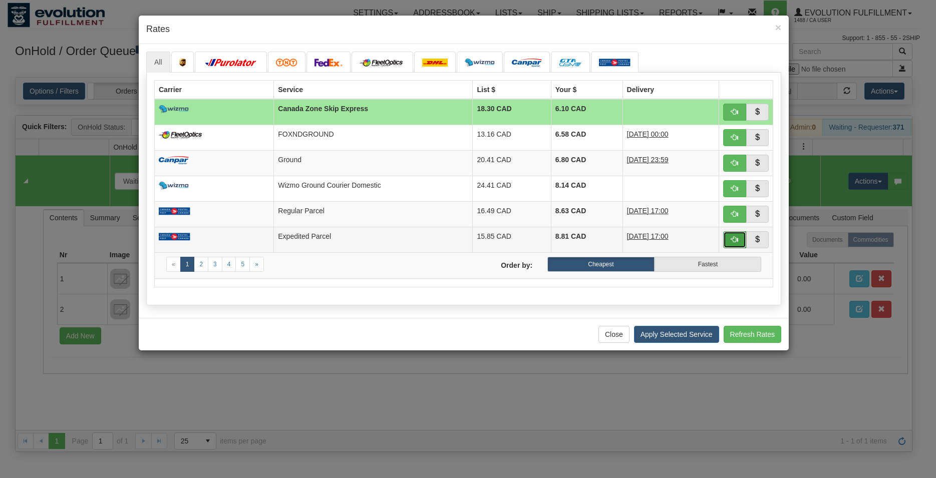
click at [726, 238] on button "button" at bounding box center [734, 239] width 23 height 17
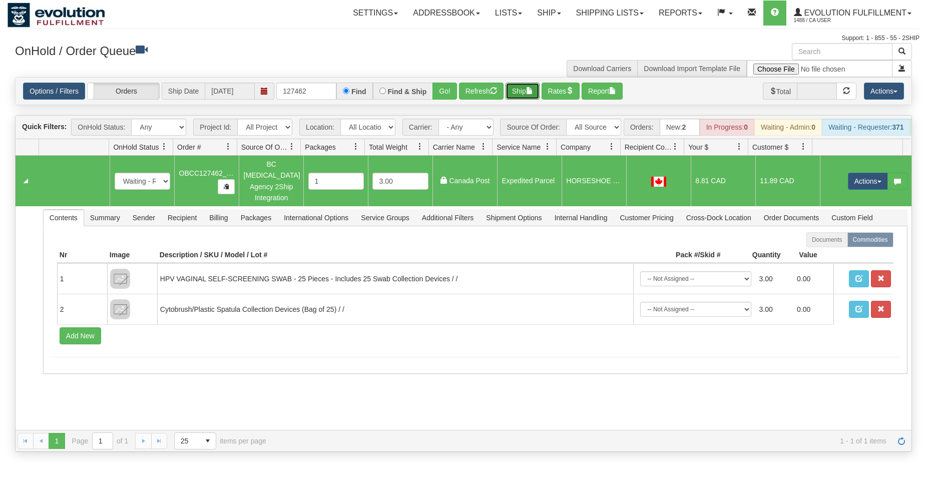
click at [524, 89] on button "Ship" at bounding box center [523, 91] width 34 height 17
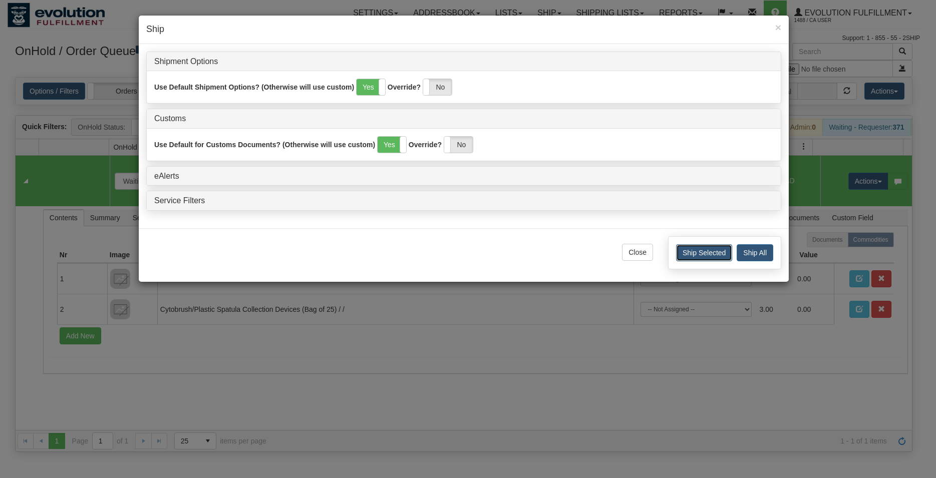
click at [717, 260] on button "Ship Selected" at bounding box center [704, 252] width 56 height 17
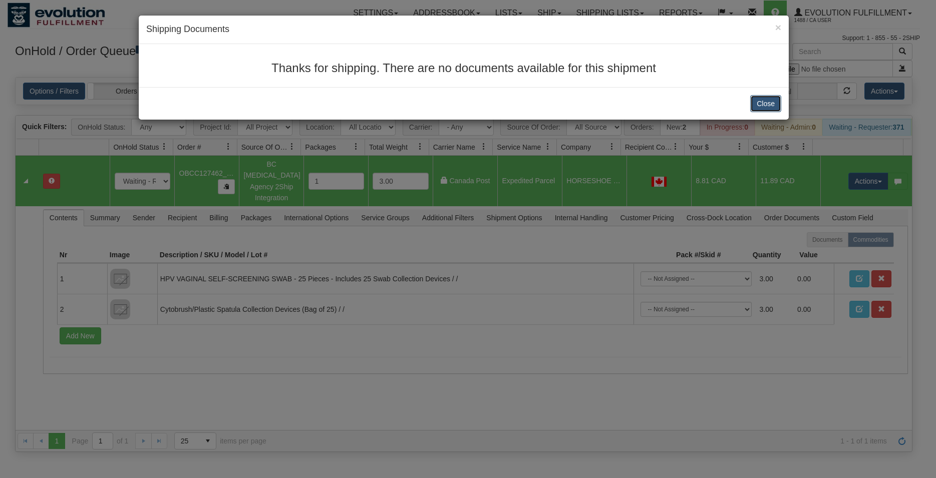
click at [770, 108] on button "Close" at bounding box center [765, 103] width 31 height 17
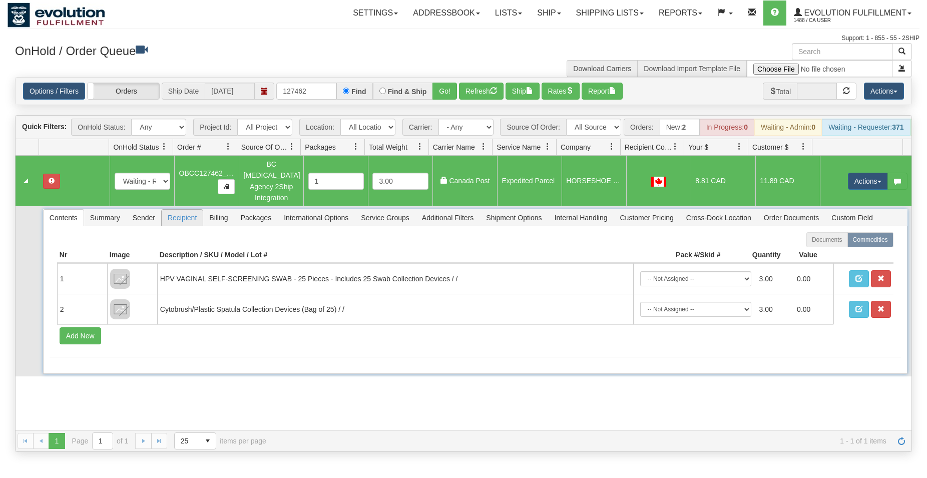
click at [187, 220] on span "Recipient" at bounding box center [182, 218] width 41 height 16
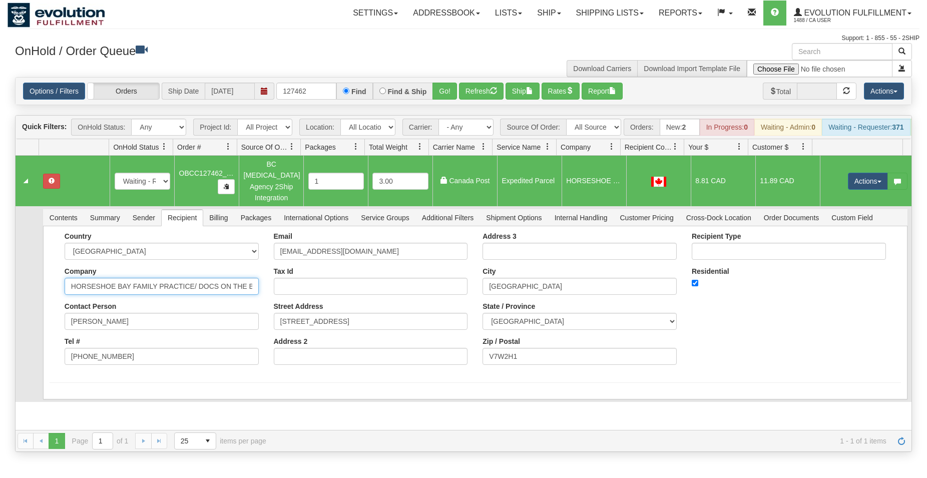
scroll to position [0, 13]
drag, startPoint x: 198, startPoint y: 286, endPoint x: 275, endPoint y: 279, distance: 78.0
click at [259, 279] on input "HORSESHOE BAY FAMILY PRACTICE/ DOCS ON THE BAY" at bounding box center [162, 286] width 194 height 17
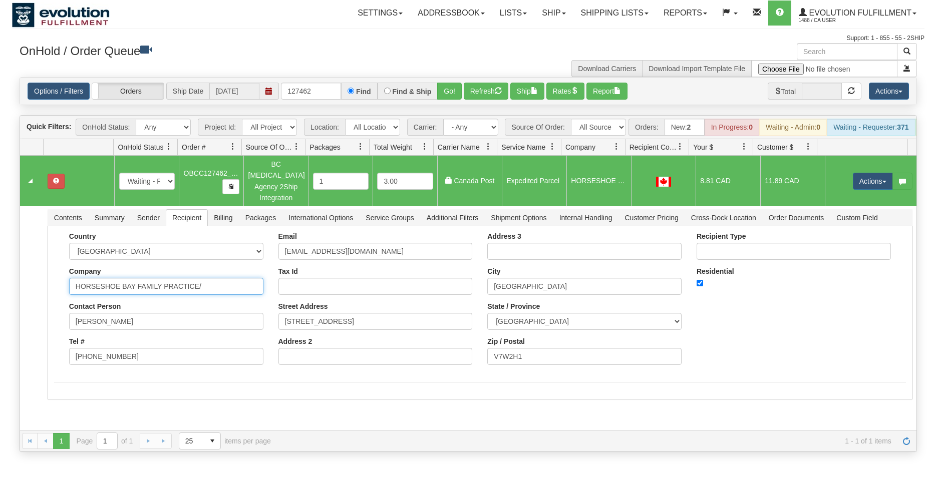
scroll to position [0, 0]
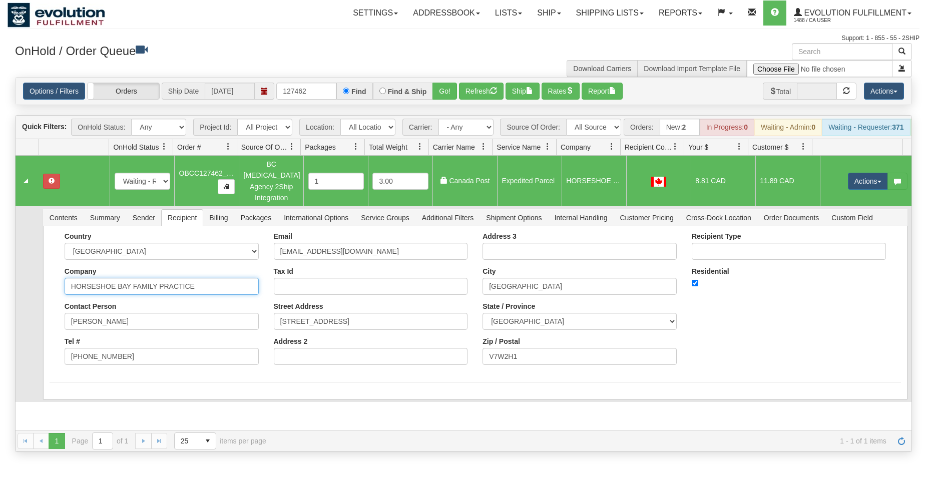
type input "HORSESHOE BAY FAMILY PRACTICE"
click at [311, 361] on input "Address 2" at bounding box center [371, 356] width 194 height 17
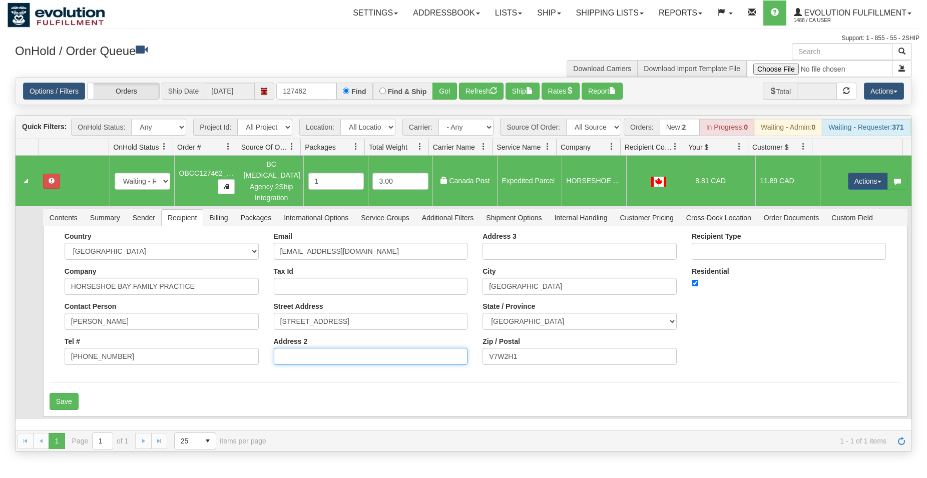
paste input "DOCS ON THE BAY"
type input "DOCS ON THE BAY"
click at [60, 398] on button "Save" at bounding box center [64, 401] width 29 height 17
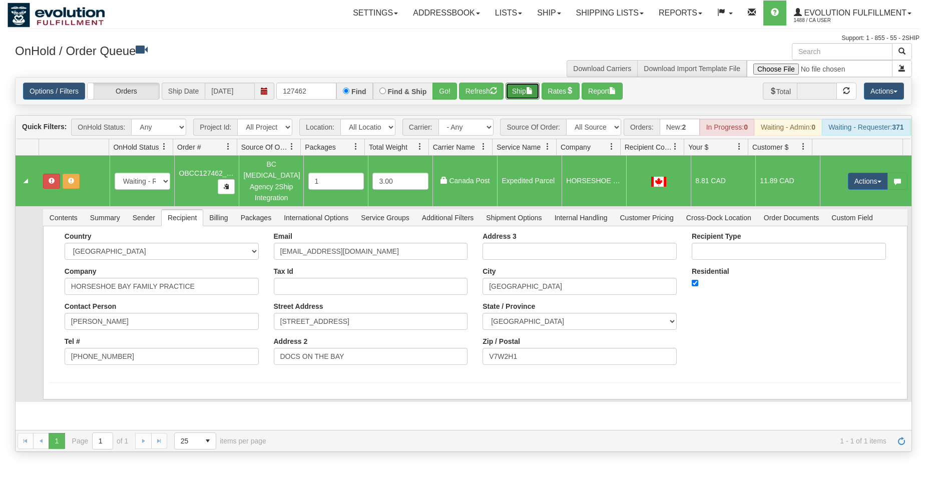
click at [515, 93] on button "Ship" at bounding box center [523, 91] width 34 height 17
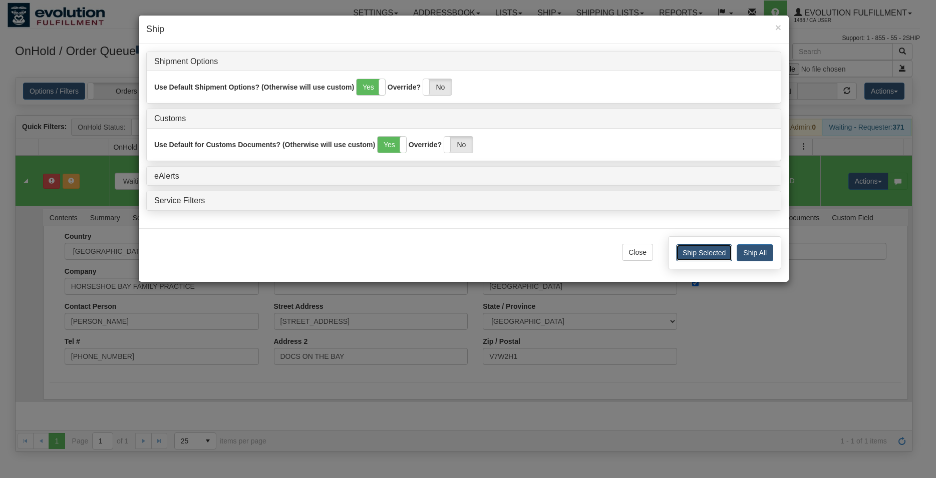
click at [696, 255] on button "Ship Selected" at bounding box center [704, 252] width 56 height 17
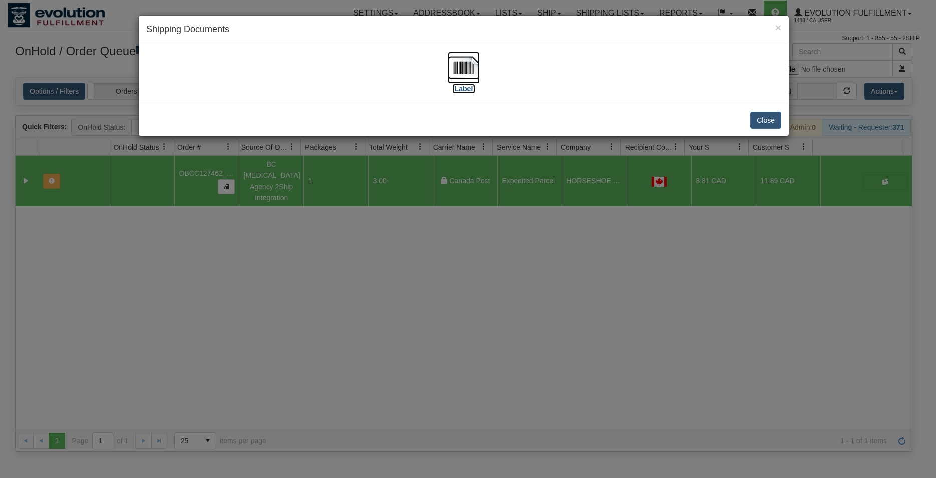
click at [470, 73] on img at bounding box center [464, 68] width 32 height 32
click at [780, 121] on button "Close" at bounding box center [765, 120] width 31 height 17
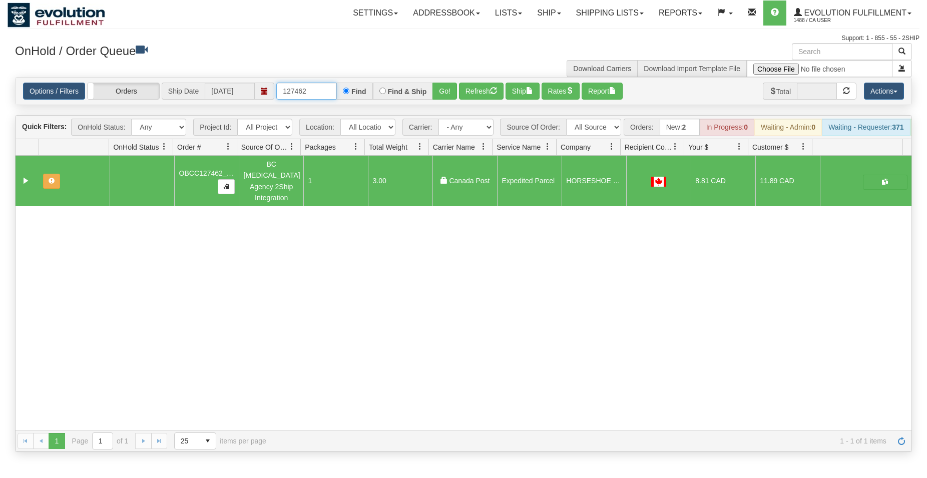
drag, startPoint x: 314, startPoint y: 94, endPoint x: 239, endPoint y: 86, distance: 75.5
click at [276, 86] on input "127462" at bounding box center [306, 91] width 60 height 17
click at [311, 89] on input "127462" at bounding box center [306, 91] width 60 height 17
click at [310, 90] on input "127462" at bounding box center [306, 91] width 60 height 17
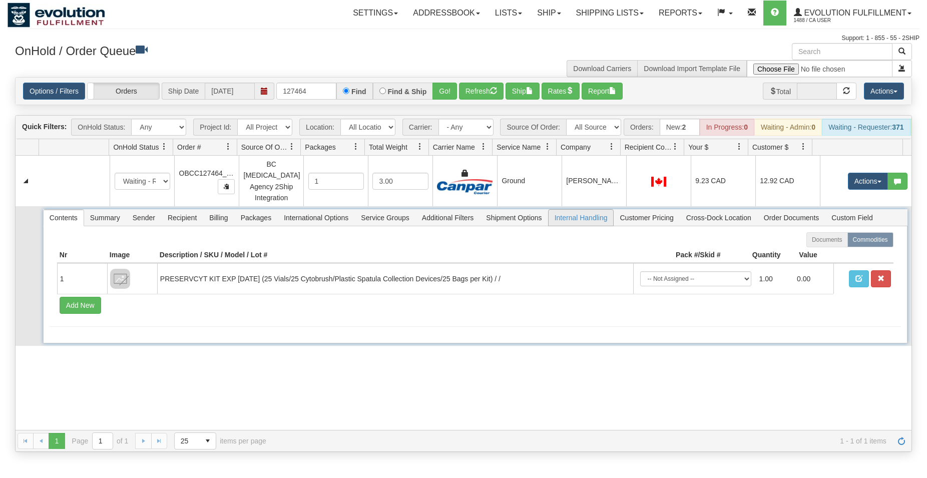
click at [571, 210] on span "Internal Handling" at bounding box center [581, 218] width 65 height 16
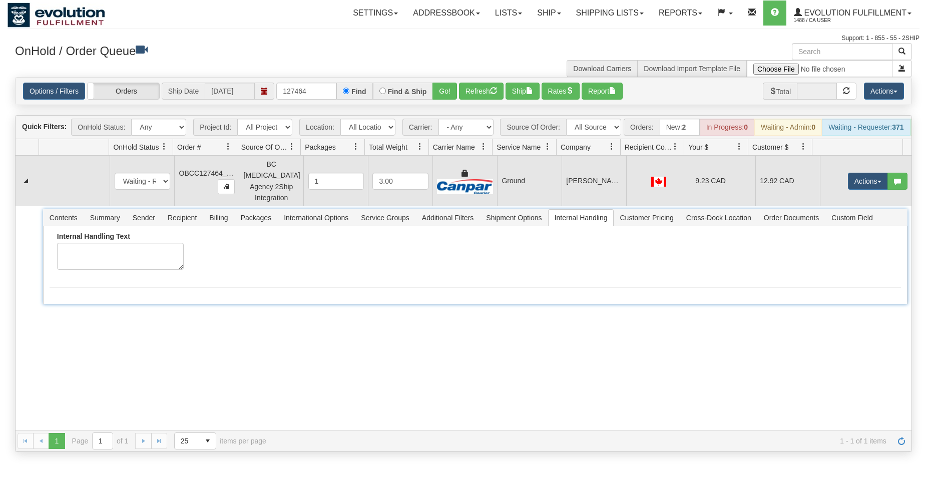
click at [513, 184] on td "Ground" at bounding box center [529, 181] width 65 height 51
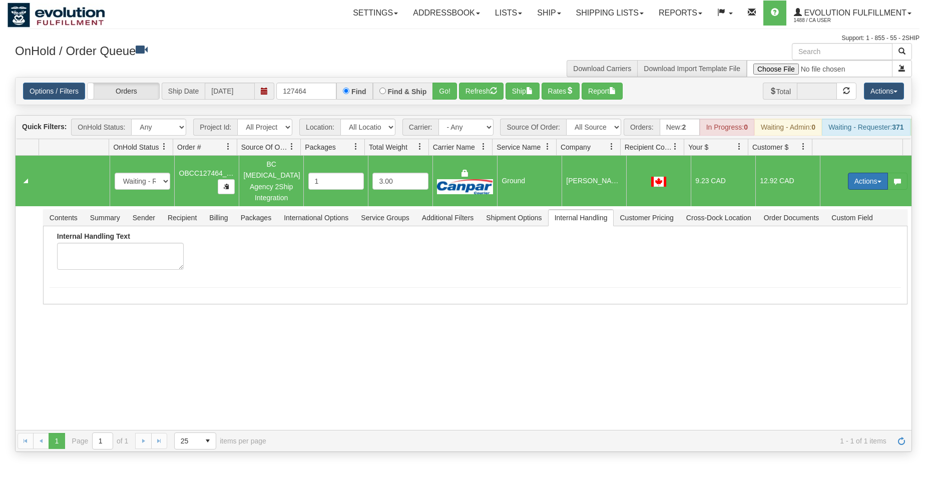
drag, startPoint x: 849, startPoint y: 183, endPoint x: 841, endPoint y: 197, distance: 16.6
click at [850, 183] on button "Actions" at bounding box center [868, 181] width 40 height 17
click at [831, 225] on link "Rate All Services" at bounding box center [848, 226] width 80 height 13
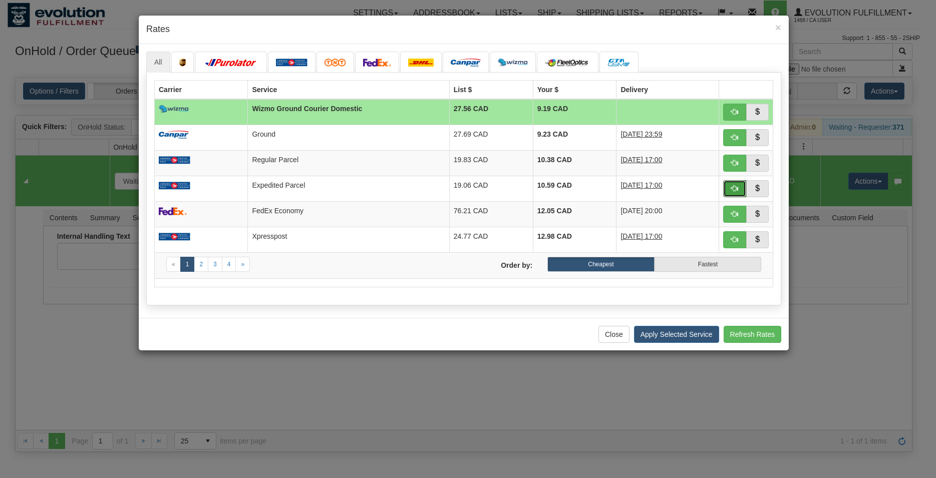
click at [736, 185] on span "button" at bounding box center [734, 188] width 7 height 7
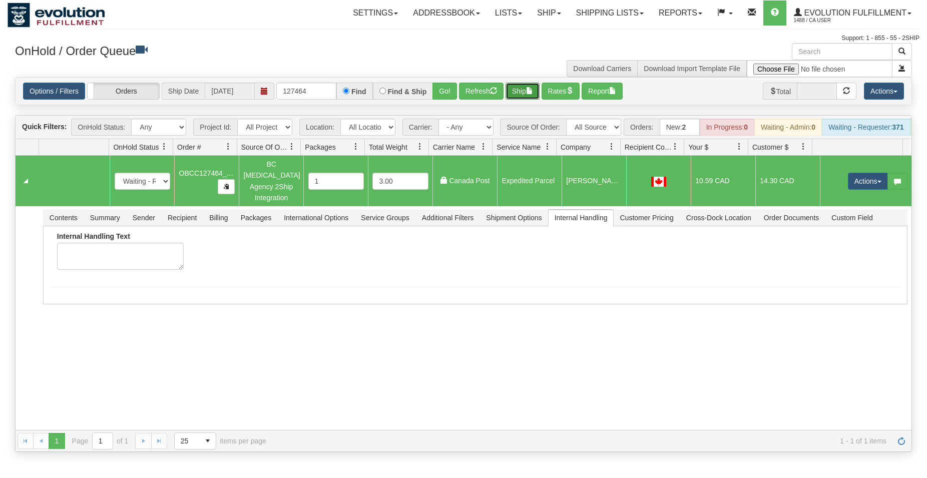
click at [524, 87] on button "Ship" at bounding box center [523, 91] width 34 height 17
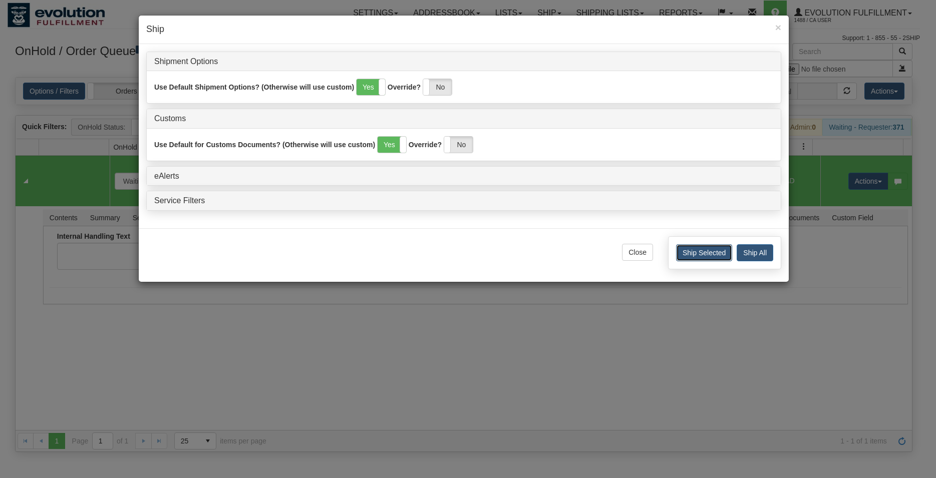
click at [689, 249] on button "Ship Selected" at bounding box center [704, 252] width 56 height 17
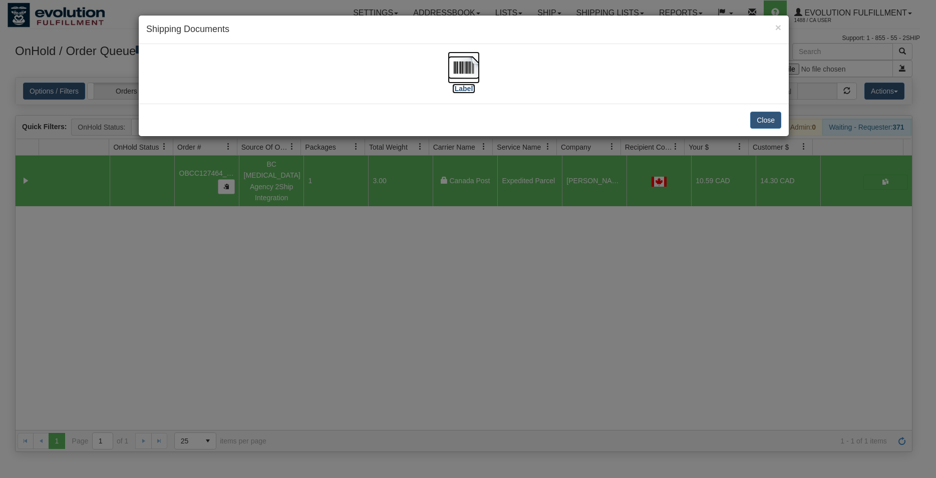
click at [477, 65] on img at bounding box center [464, 68] width 32 height 32
click at [760, 126] on button "Close" at bounding box center [765, 120] width 31 height 17
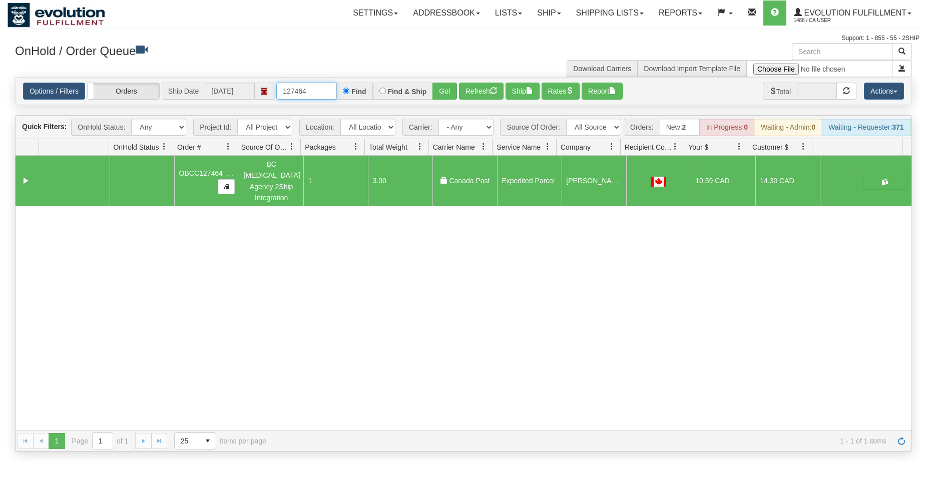
drag, startPoint x: 306, startPoint y: 89, endPoint x: 56, endPoint y: 109, distance: 251.2
click at [287, 100] on input "127464" at bounding box center [306, 91] width 60 height 17
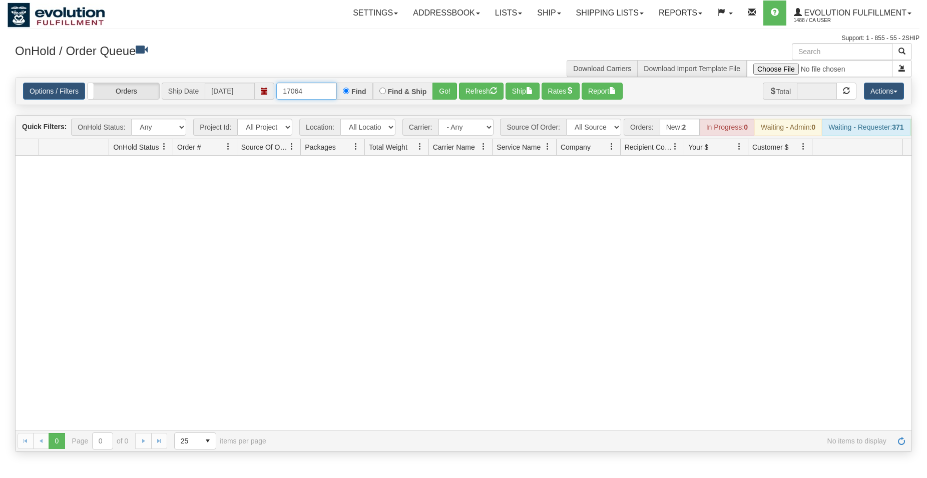
drag, startPoint x: 296, startPoint y: 94, endPoint x: 323, endPoint y: 86, distance: 28.2
click at [323, 86] on input "17064" at bounding box center [306, 91] width 60 height 17
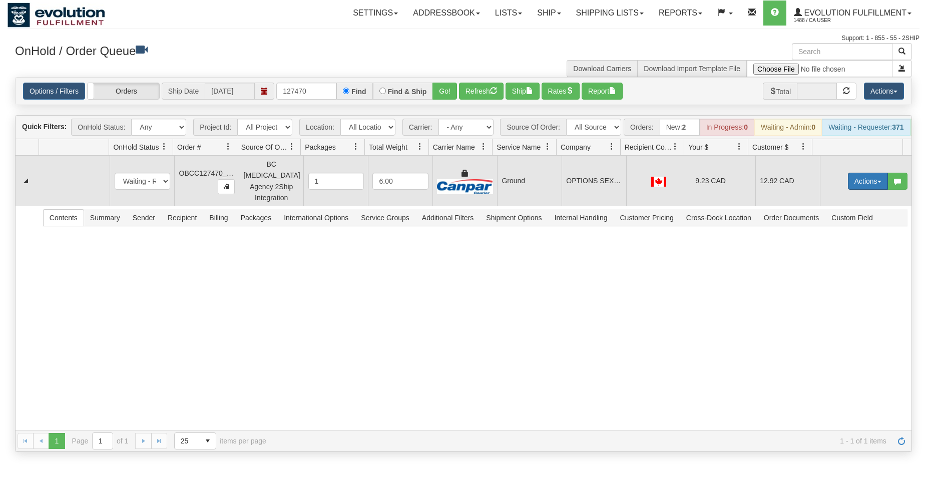
click at [861, 185] on button "Actions" at bounding box center [868, 181] width 40 height 17
click at [844, 226] on span "Rate All Services" at bounding box center [848, 226] width 60 height 8
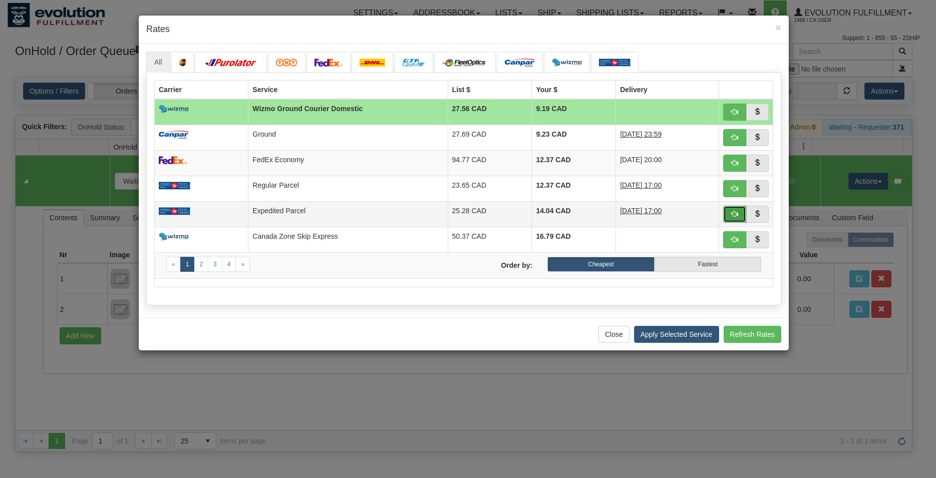
click at [734, 212] on button "button" at bounding box center [734, 214] width 23 height 17
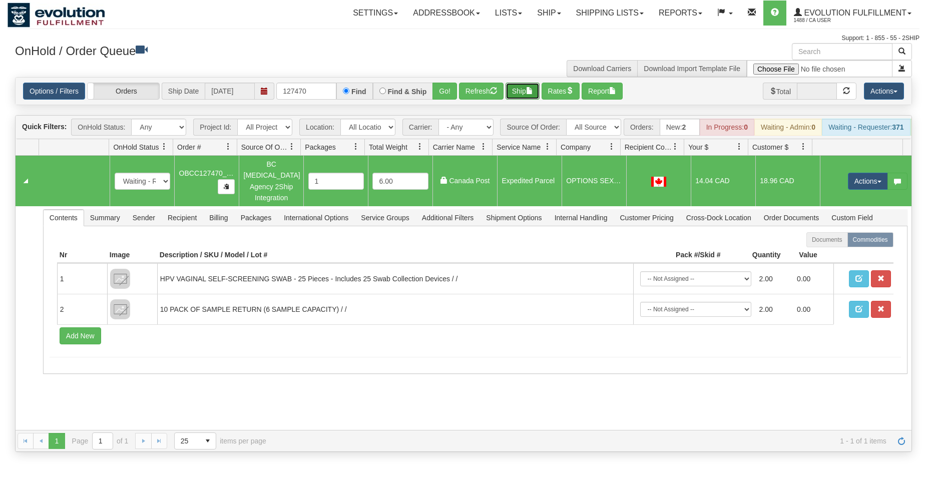
click at [527, 91] on button "Ship" at bounding box center [523, 91] width 34 height 17
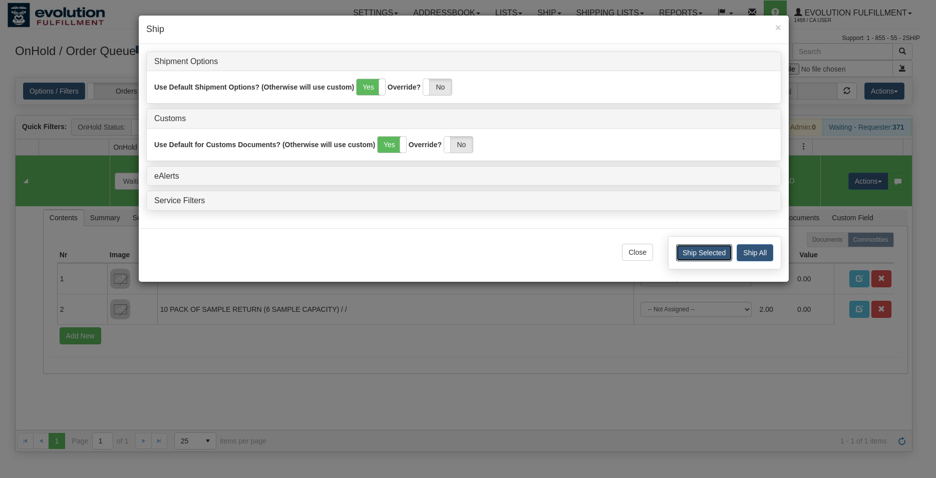
drag, startPoint x: 686, startPoint y: 247, endPoint x: 679, endPoint y: 245, distance: 7.3
click at [687, 247] on button "Ship Selected" at bounding box center [704, 252] width 56 height 17
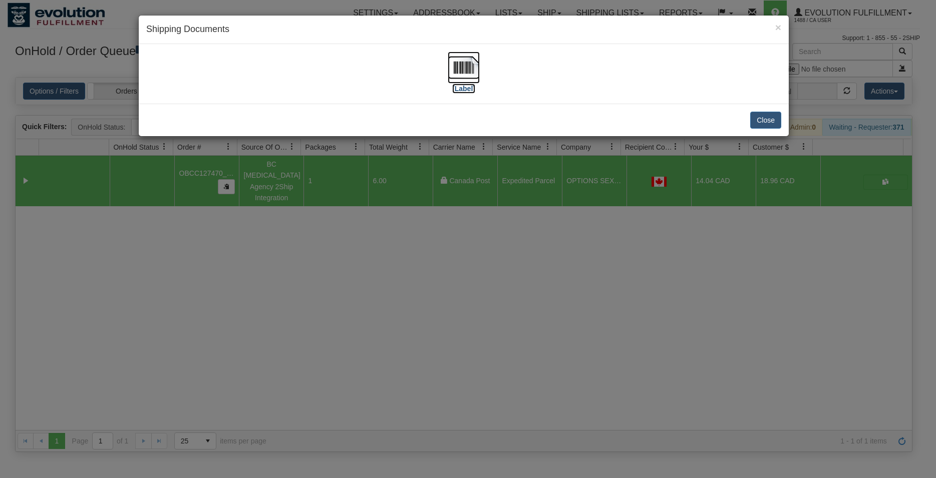
click at [466, 74] on img at bounding box center [464, 68] width 32 height 32
click at [753, 120] on button "Close" at bounding box center [765, 120] width 31 height 17
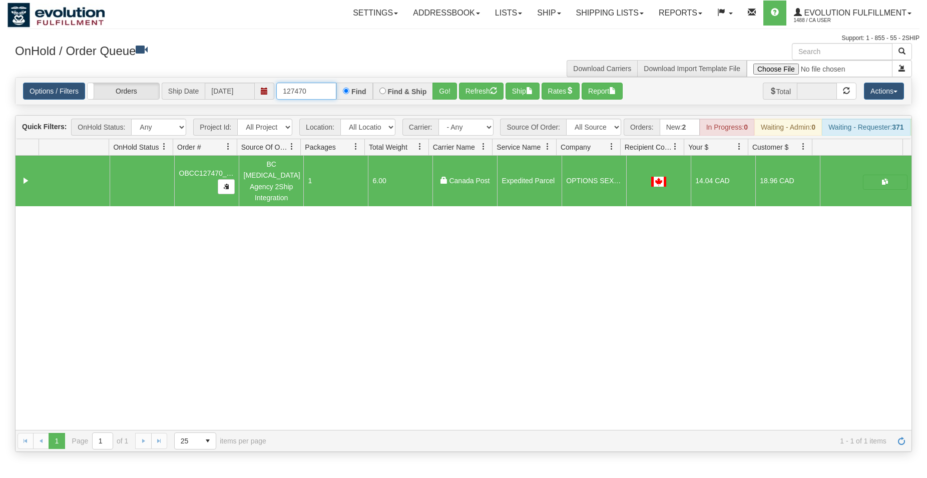
drag, startPoint x: 299, startPoint y: 90, endPoint x: 330, endPoint y: 91, distance: 30.6
click at [329, 91] on input "127470" at bounding box center [306, 91] width 60 height 17
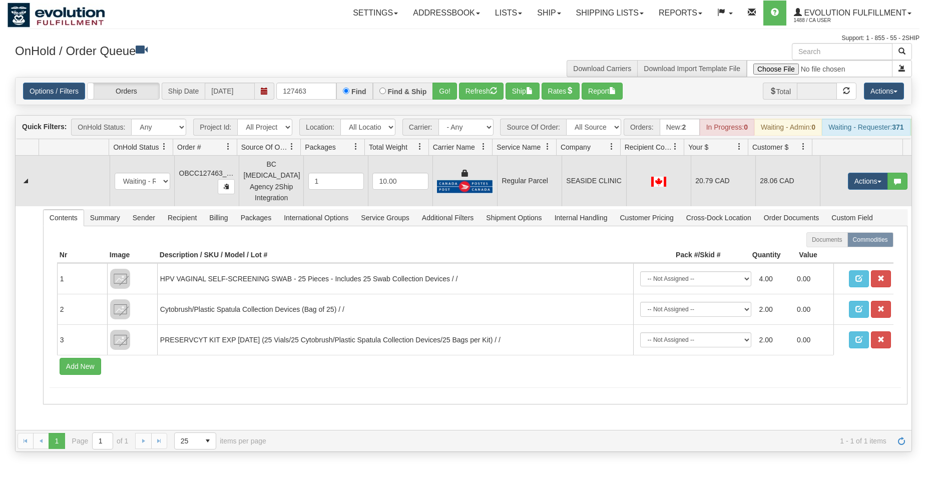
drag, startPoint x: 530, startPoint y: 170, endPoint x: 609, endPoint y: 197, distance: 83.0
click at [531, 174] on td "Regular Parcel" at bounding box center [529, 181] width 65 height 51
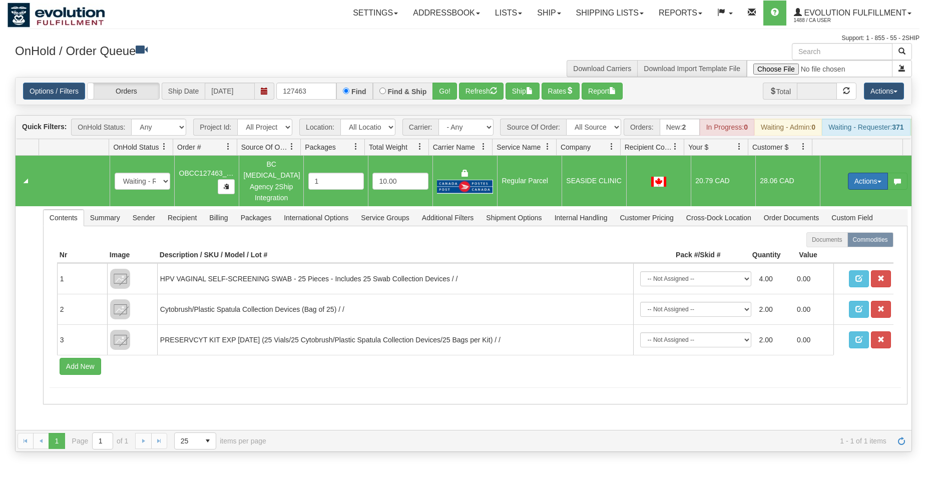
click at [854, 183] on button "Actions" at bounding box center [868, 181] width 40 height 17
click at [830, 226] on span "Rate All Services" at bounding box center [848, 226] width 60 height 8
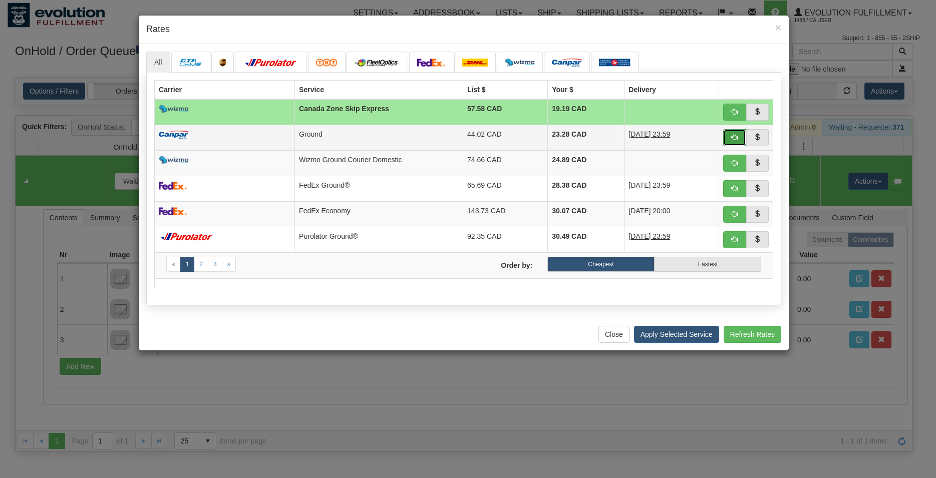
click at [729, 138] on button "button" at bounding box center [734, 137] width 23 height 17
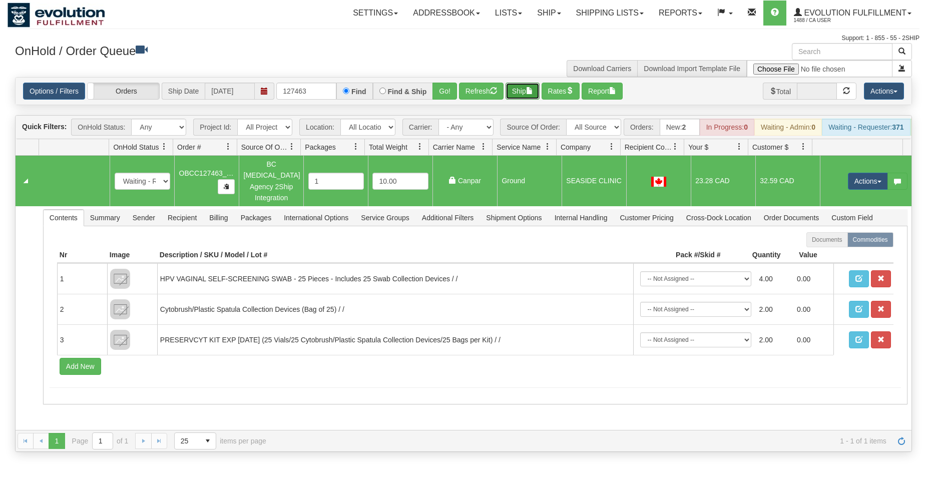
click at [531, 95] on button "Ship" at bounding box center [523, 91] width 34 height 17
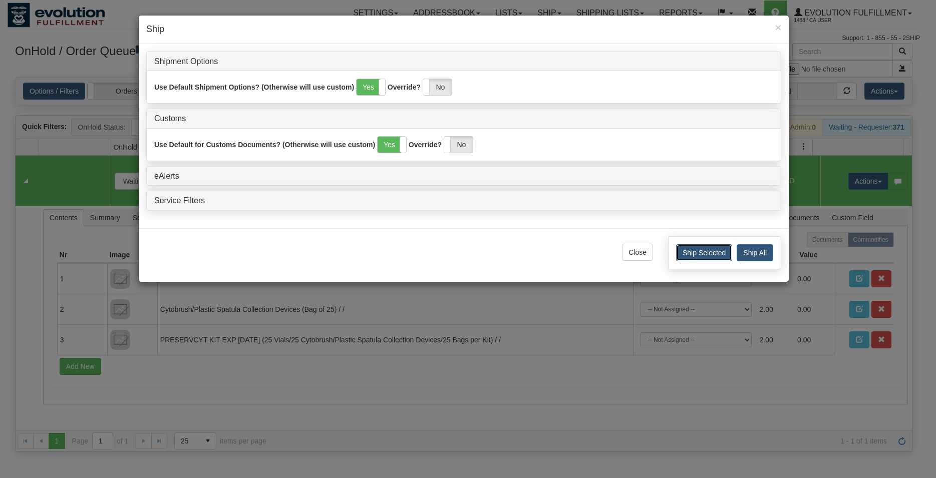
click at [721, 254] on button "Ship Selected" at bounding box center [704, 252] width 56 height 17
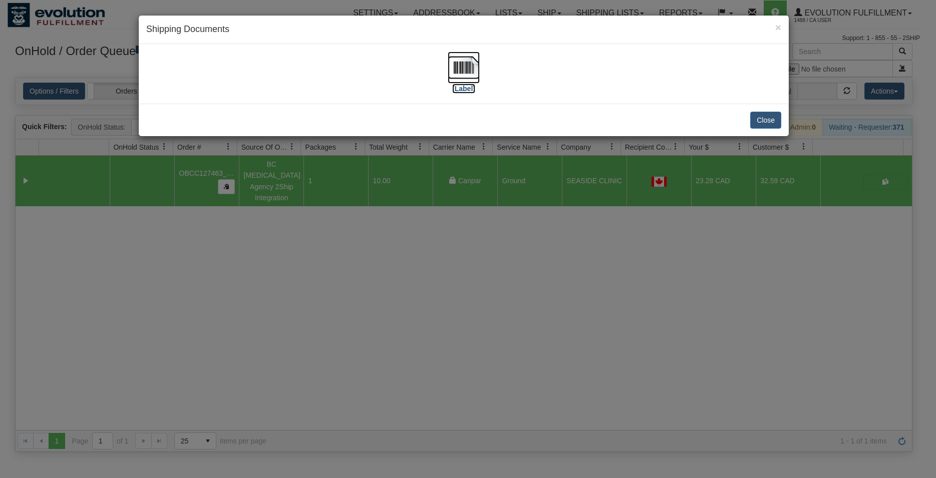
click at [449, 72] on img at bounding box center [464, 68] width 32 height 32
click at [761, 120] on button "Close" at bounding box center [765, 120] width 31 height 17
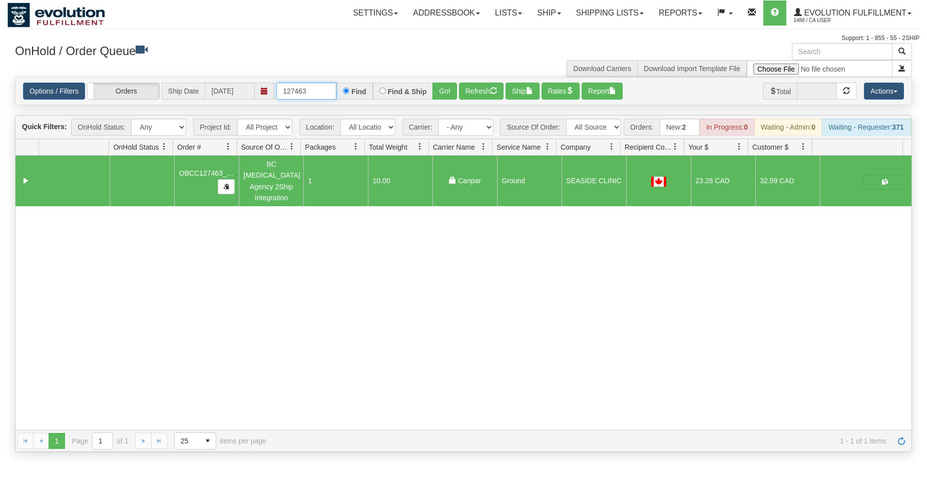
drag, startPoint x: 320, startPoint y: 93, endPoint x: 185, endPoint y: 89, distance: 135.3
click at [276, 91] on input "127463" at bounding box center [306, 91] width 60 height 17
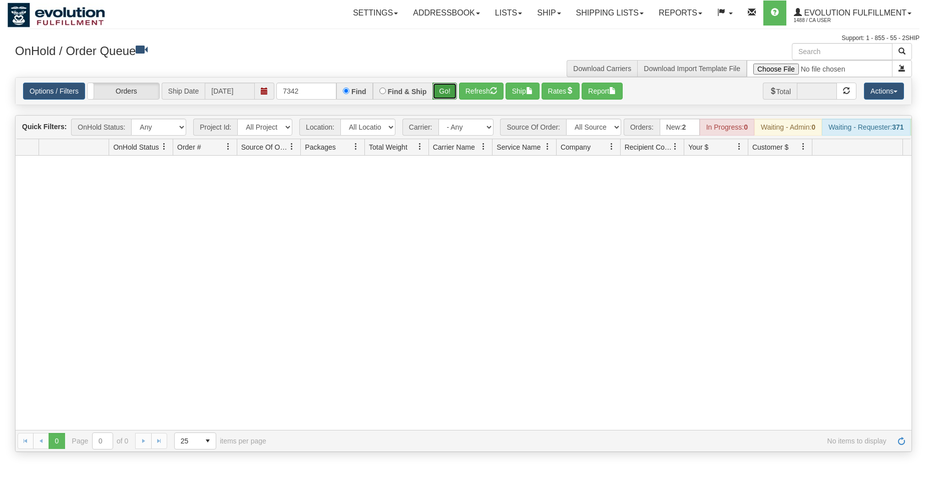
click at [439, 89] on button "Go!" at bounding box center [445, 91] width 25 height 17
drag, startPoint x: 591, startPoint y: 12, endPoint x: 595, endPoint y: 23, distance: 11.7
click at [591, 12] on link "Shipping lists" at bounding box center [610, 13] width 83 height 25
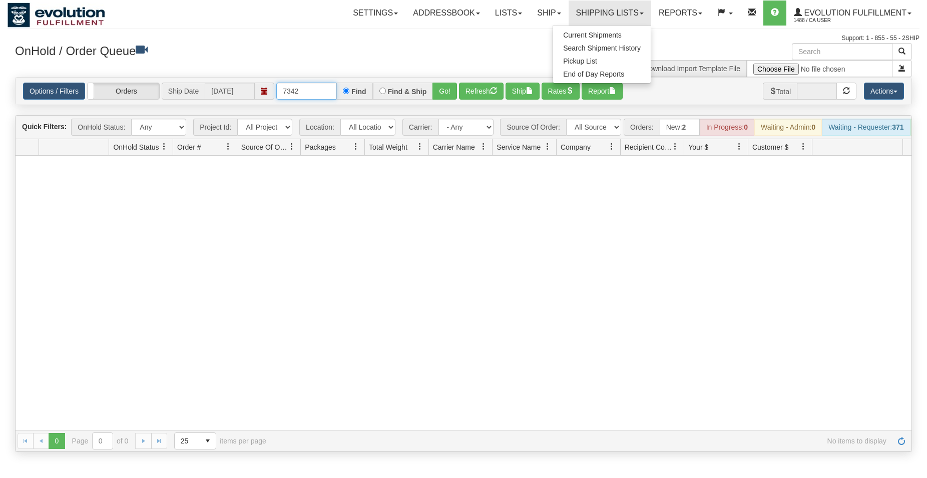
drag, startPoint x: 313, startPoint y: 93, endPoint x: 241, endPoint y: 90, distance: 72.1
click at [276, 90] on input "7342" at bounding box center [306, 91] width 60 height 17
type input "127465"
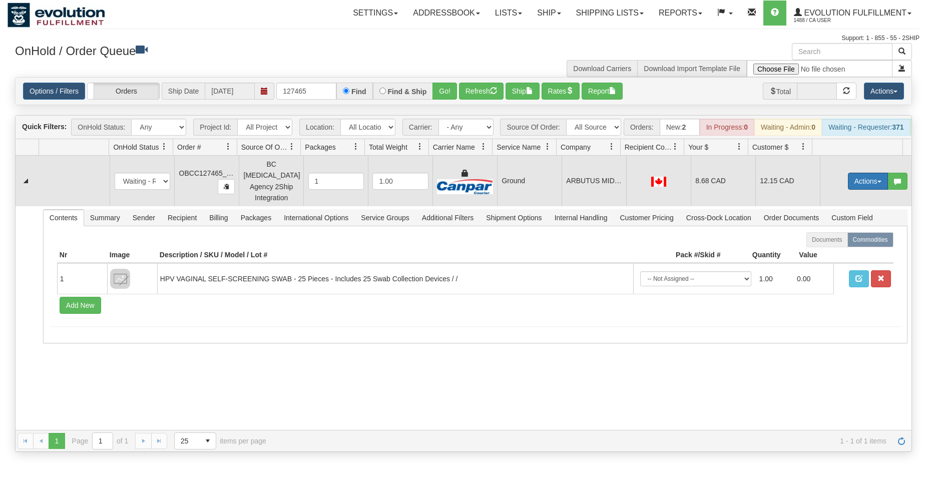
click at [858, 183] on button "Actions" at bounding box center [868, 181] width 40 height 17
click at [851, 230] on span "Rate All Services" at bounding box center [848, 226] width 60 height 8
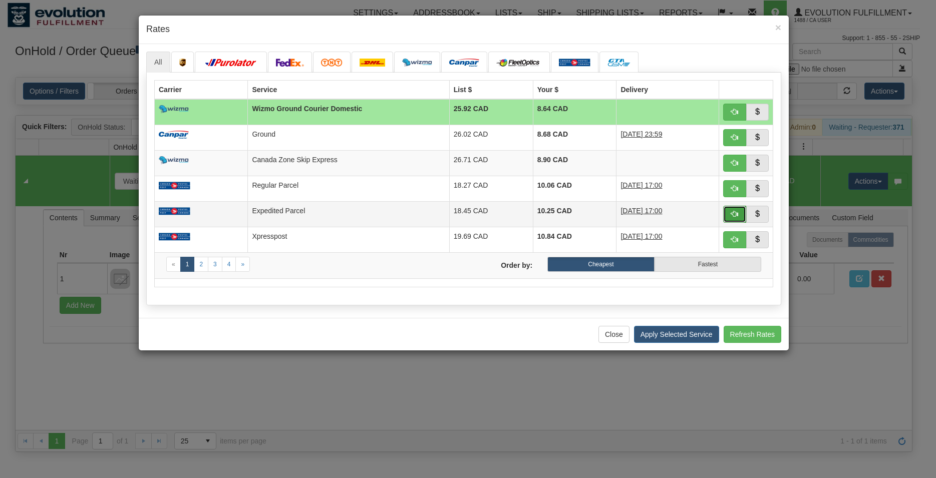
click at [730, 219] on button "button" at bounding box center [734, 214] width 23 height 17
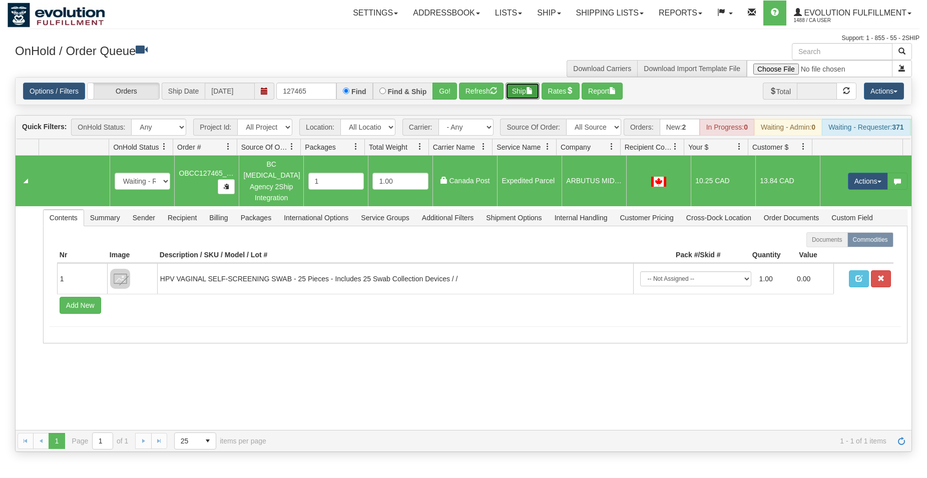
click at [522, 94] on button "Ship" at bounding box center [523, 91] width 34 height 17
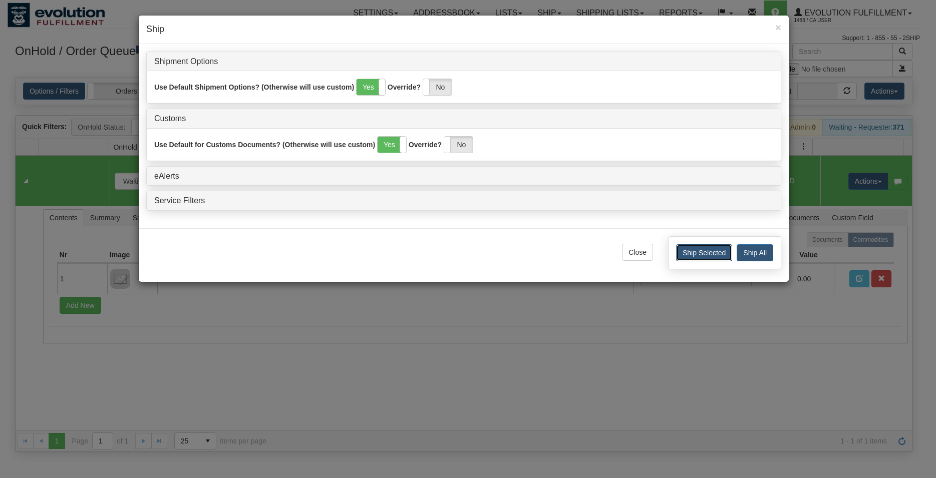
click at [690, 249] on button "Ship Selected" at bounding box center [704, 252] width 56 height 17
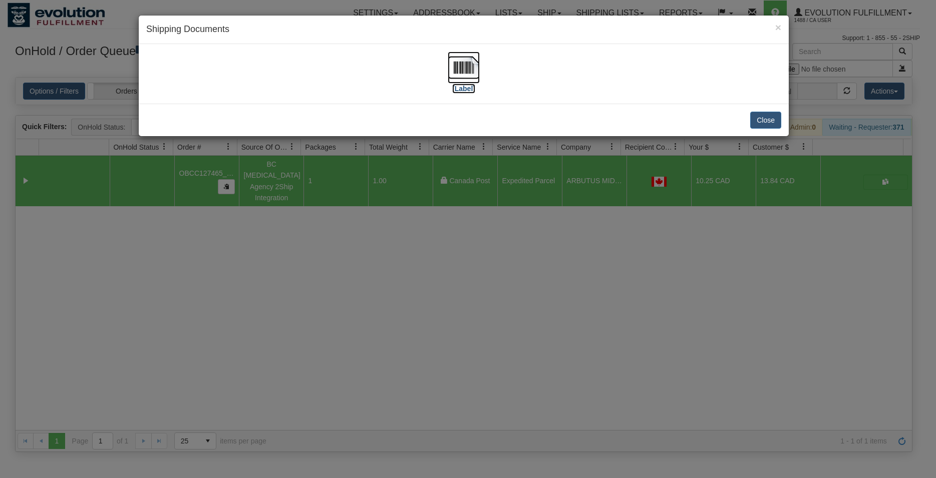
click at [466, 64] on img at bounding box center [464, 68] width 32 height 32
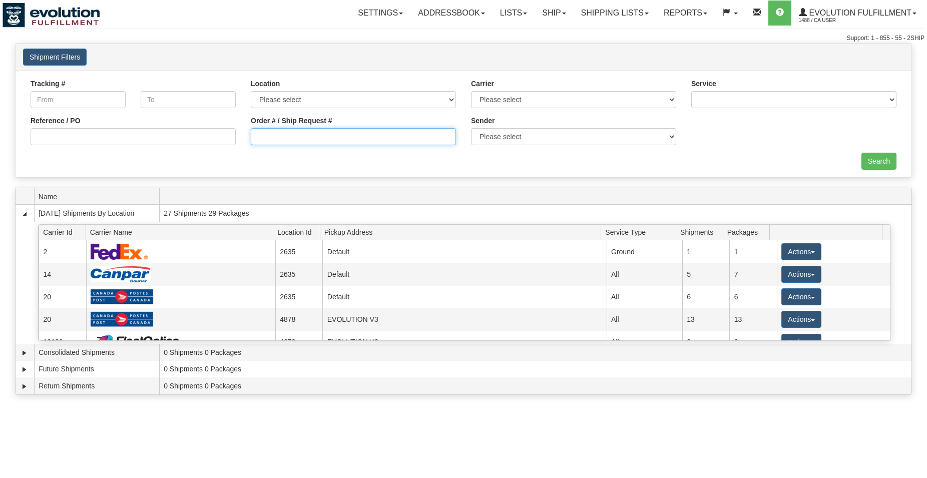
click at [276, 142] on input "Order # / Ship Request #" at bounding box center [353, 136] width 205 height 17
type input "127465"
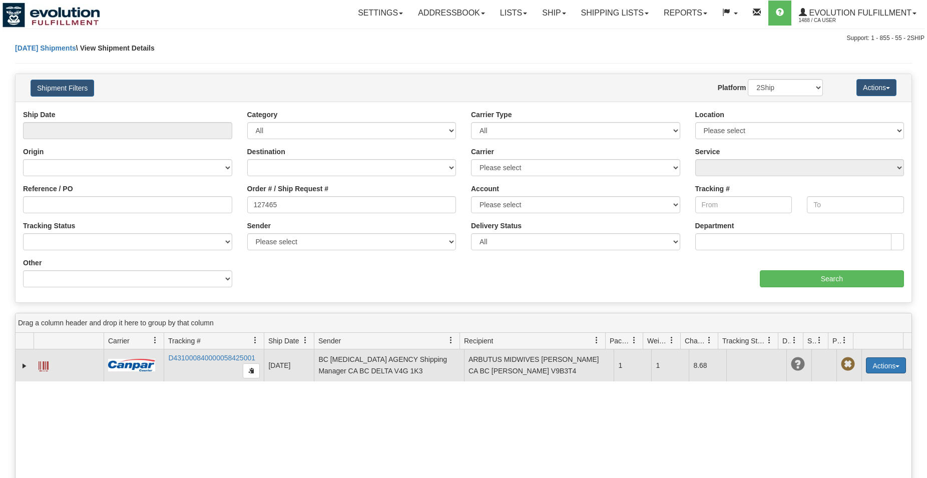
click at [866, 362] on button "Actions" at bounding box center [886, 366] width 40 height 16
click at [840, 424] on link "Delete" at bounding box center [854, 423] width 104 height 13
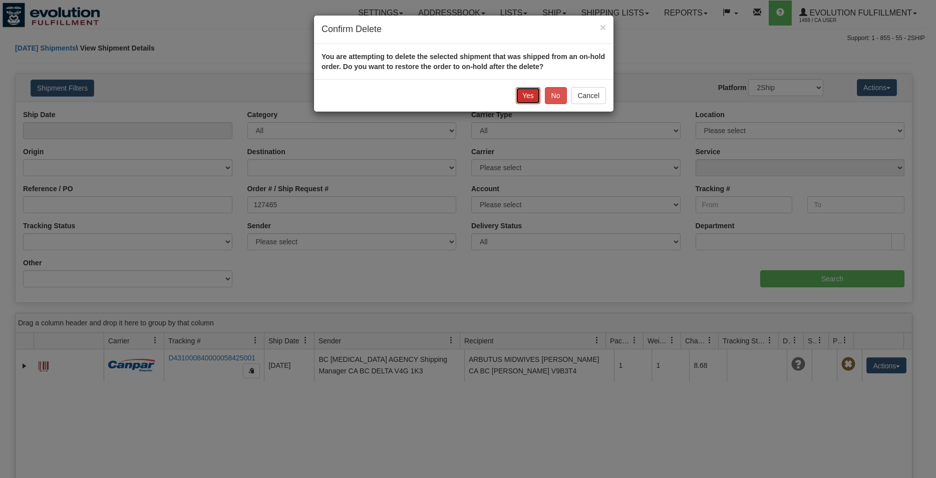
click at [526, 92] on button "Yes" at bounding box center [528, 95] width 25 height 17
